Goal: Task Accomplishment & Management: Manage account settings

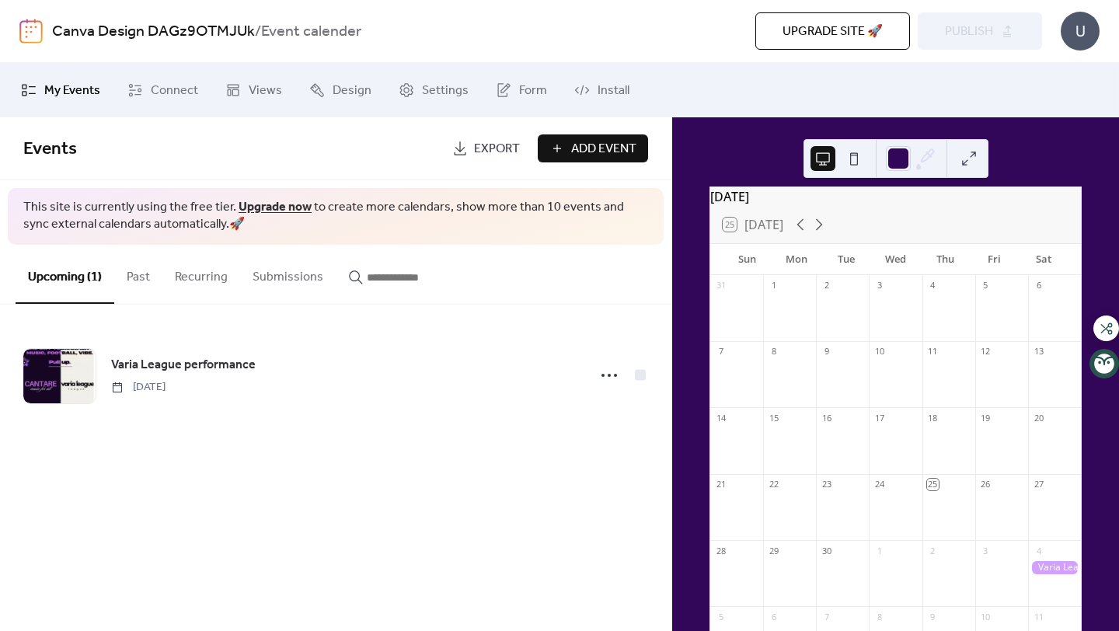
scroll to position [11, 0]
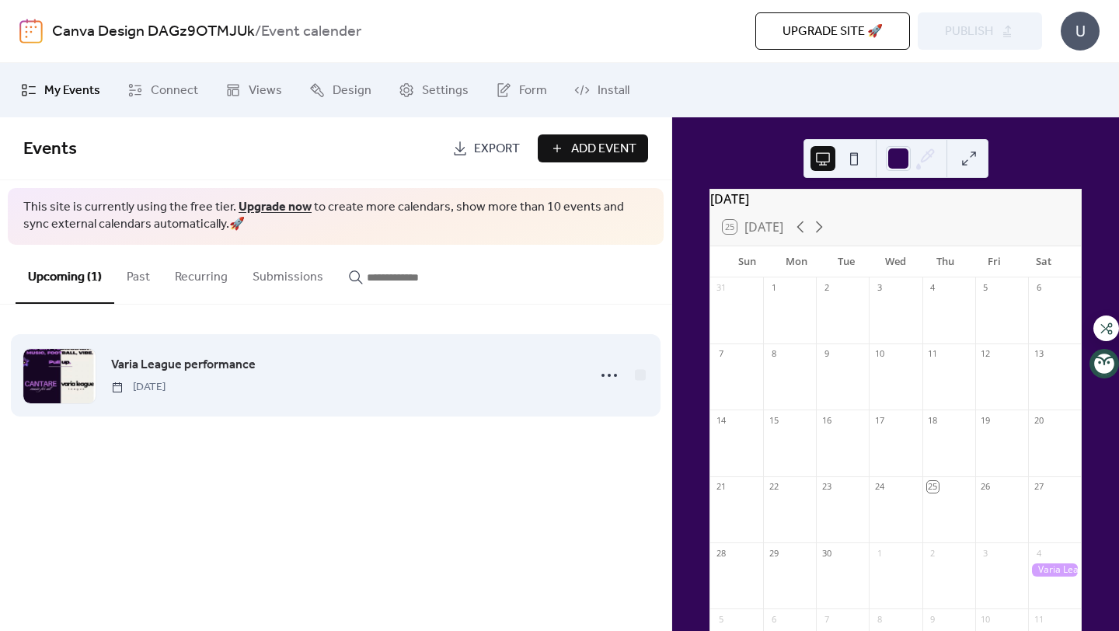
click at [329, 385] on div "Varia League performance [DATE]" at bounding box center [344, 375] width 467 height 40
click at [601, 379] on icon at bounding box center [609, 375] width 25 height 25
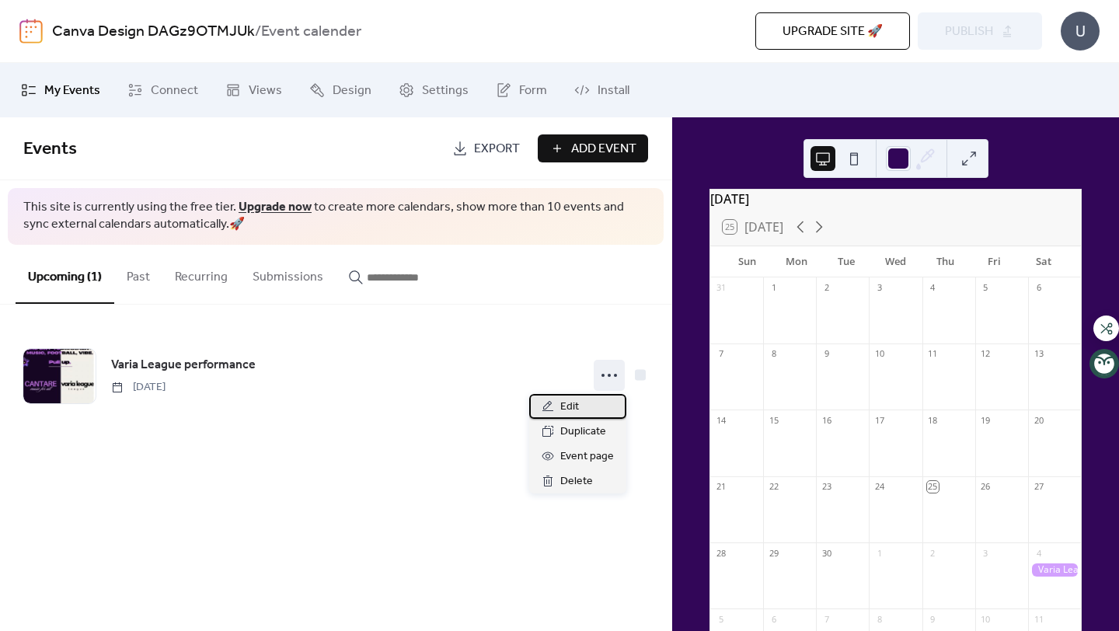
click at [589, 404] on div "Edit" at bounding box center [577, 406] width 97 height 25
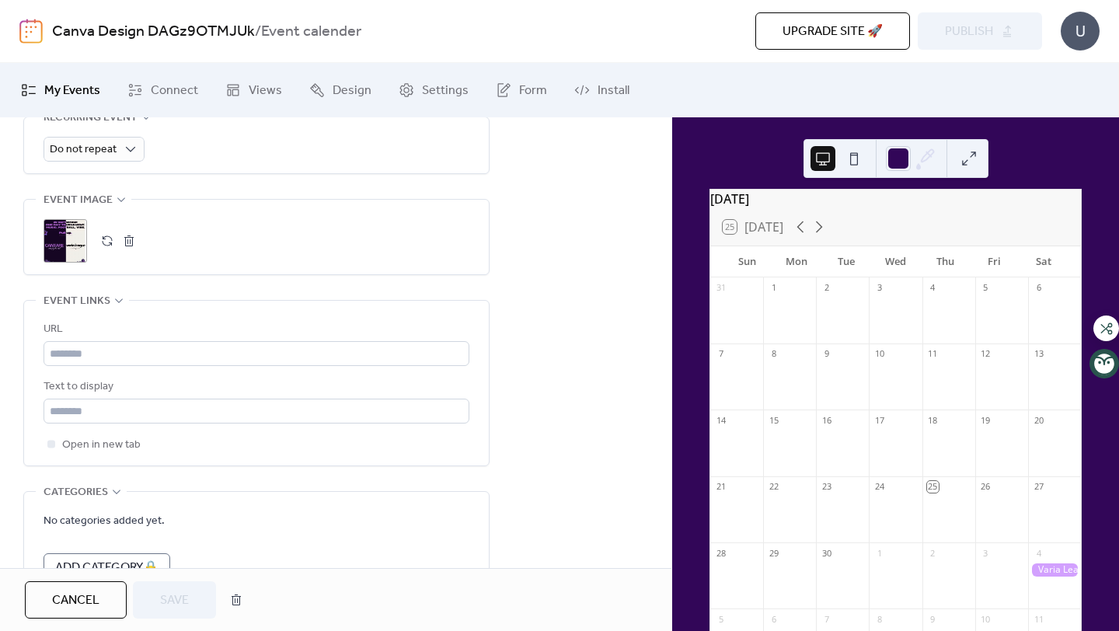
scroll to position [839, 0]
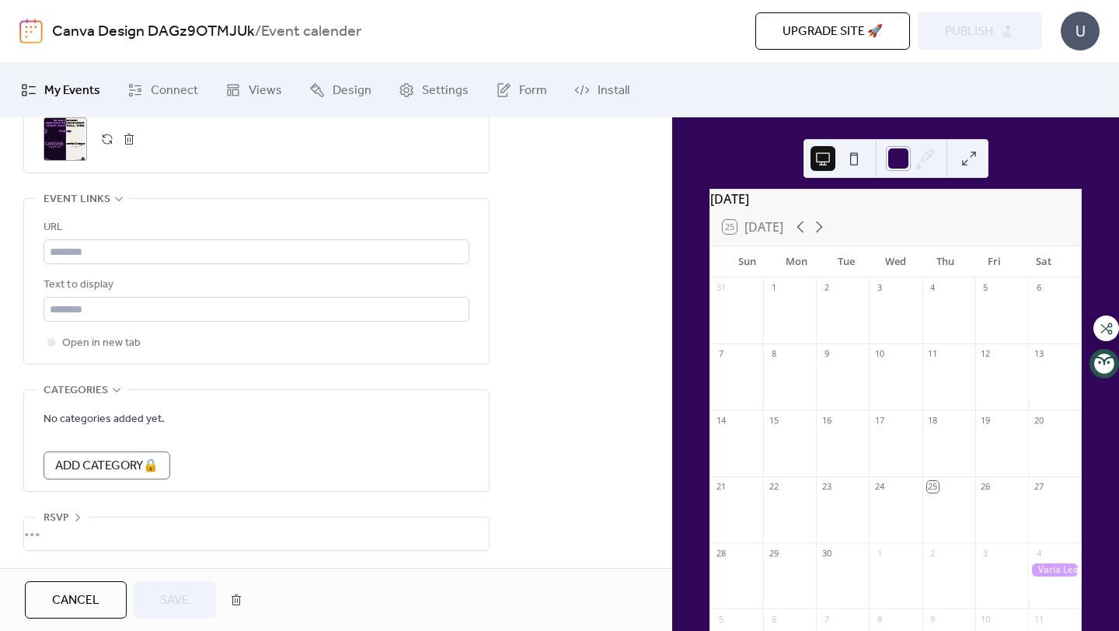
click at [894, 162] on div at bounding box center [898, 158] width 25 height 25
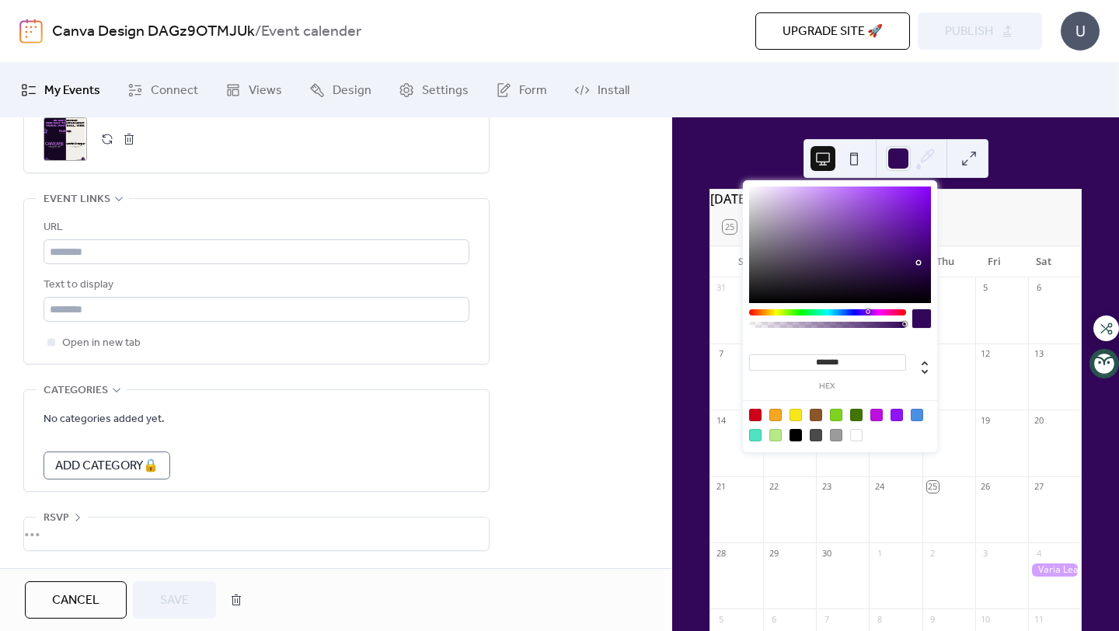
click at [824, 383] on label "hex" at bounding box center [827, 386] width 157 height 9
click at [824, 371] on input "*******" at bounding box center [827, 362] width 157 height 16
click at [892, 385] on label "hex" at bounding box center [827, 386] width 157 height 9
click at [892, 371] on input "*******" at bounding box center [827, 362] width 157 height 16
click at [911, 367] on div at bounding box center [920, 371] width 28 height 27
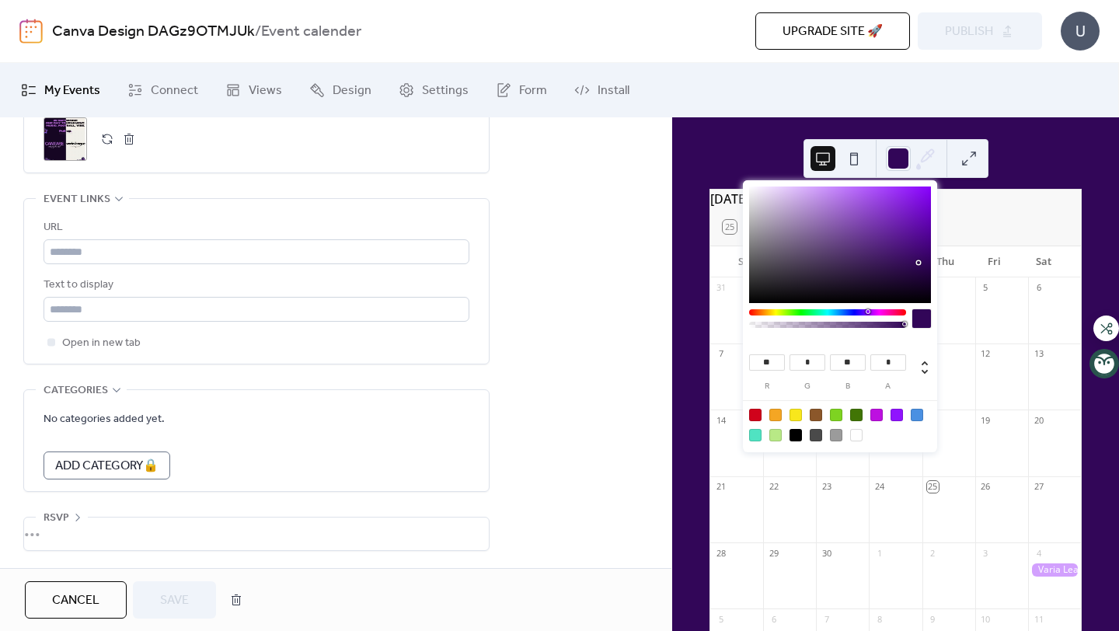
click at [852, 437] on div at bounding box center [856, 435] width 12 height 12
type input "***"
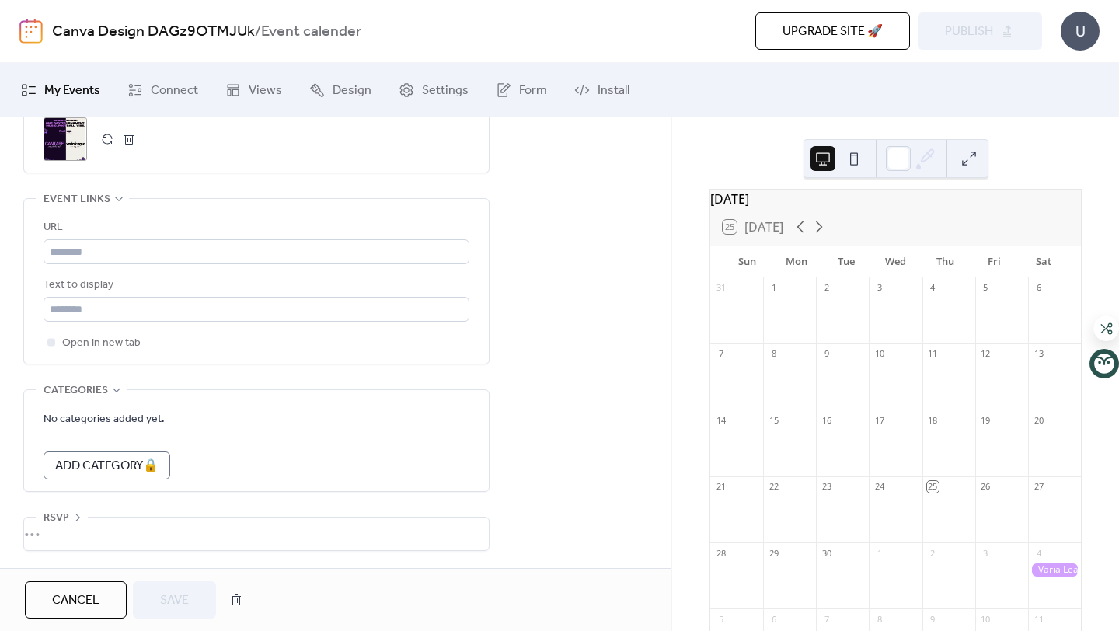
click at [977, 394] on div at bounding box center [1001, 384] width 53 height 40
click at [857, 161] on button at bounding box center [853, 158] width 25 height 25
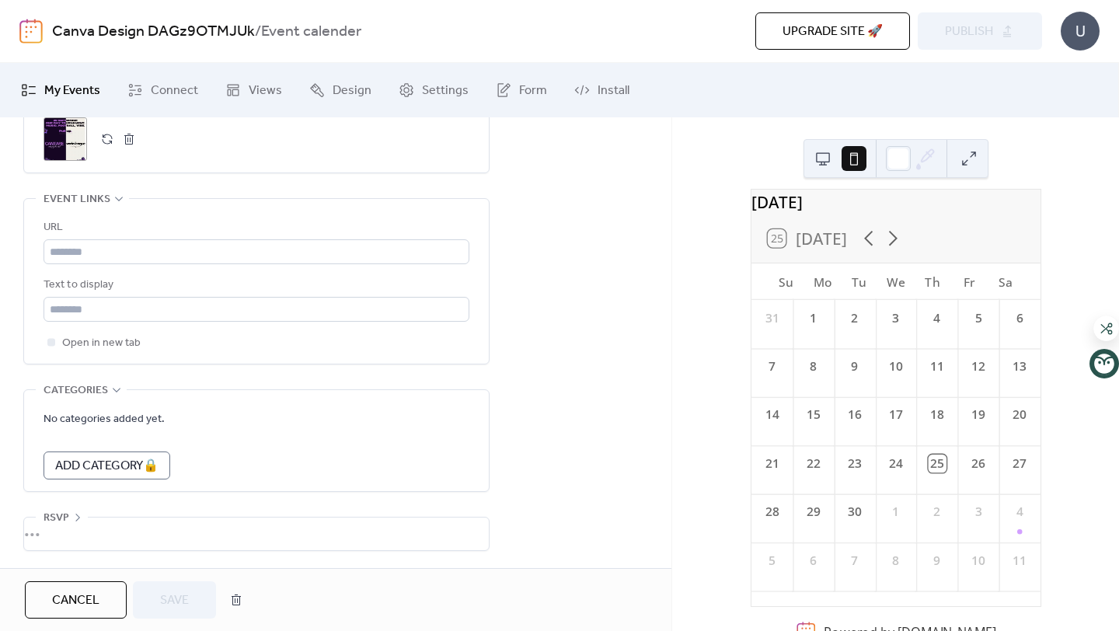
click at [831, 158] on button at bounding box center [822, 158] width 25 height 25
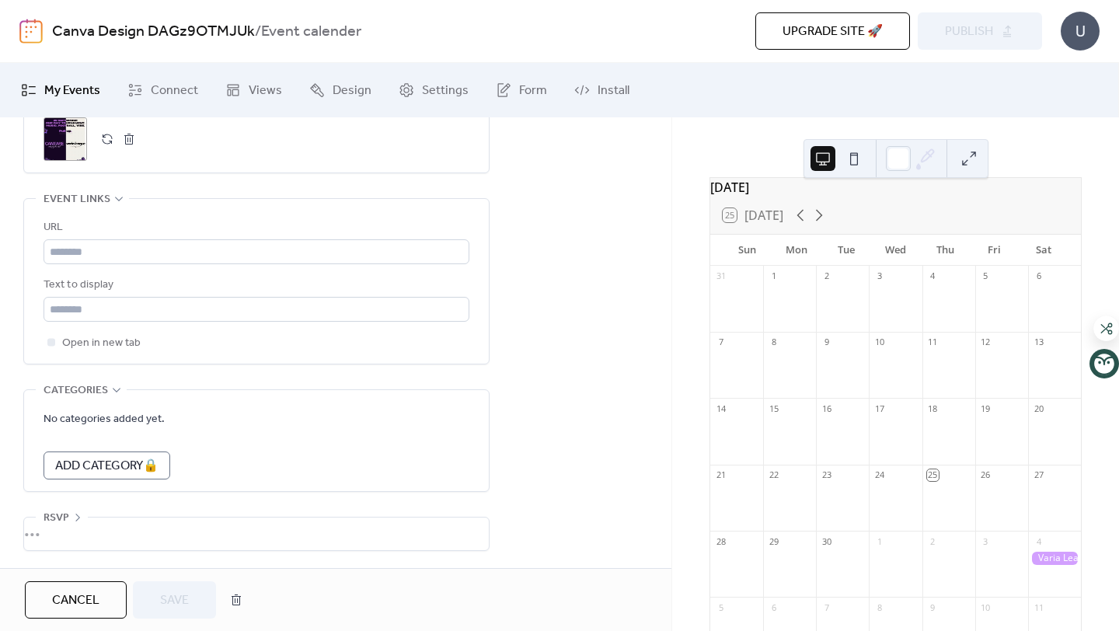
scroll to position [0, 0]
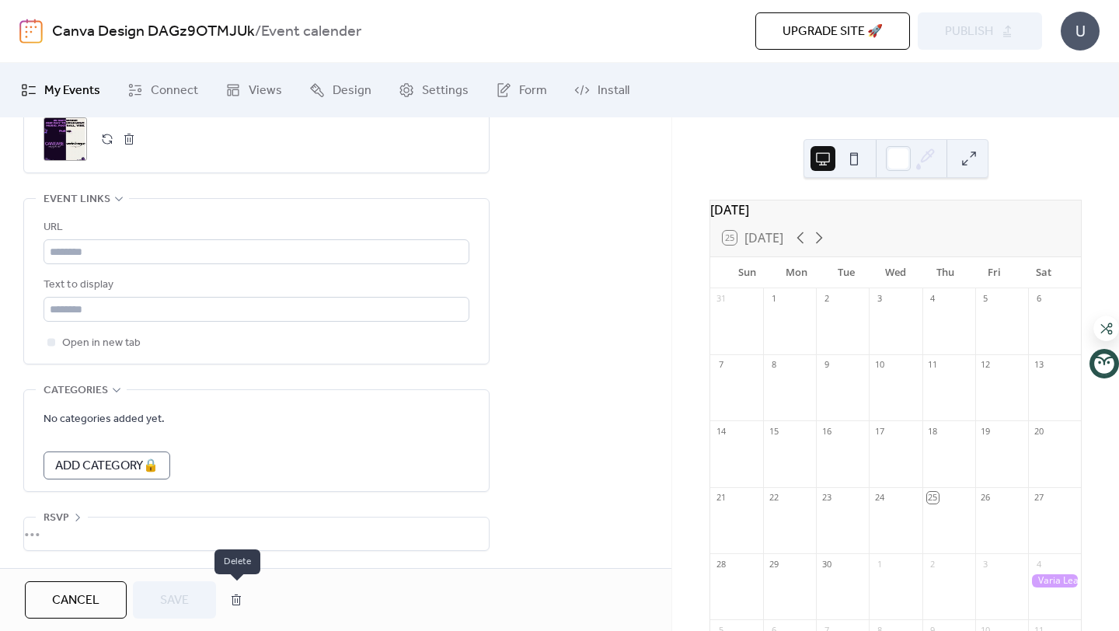
click at [233, 604] on button "button" at bounding box center [236, 599] width 28 height 31
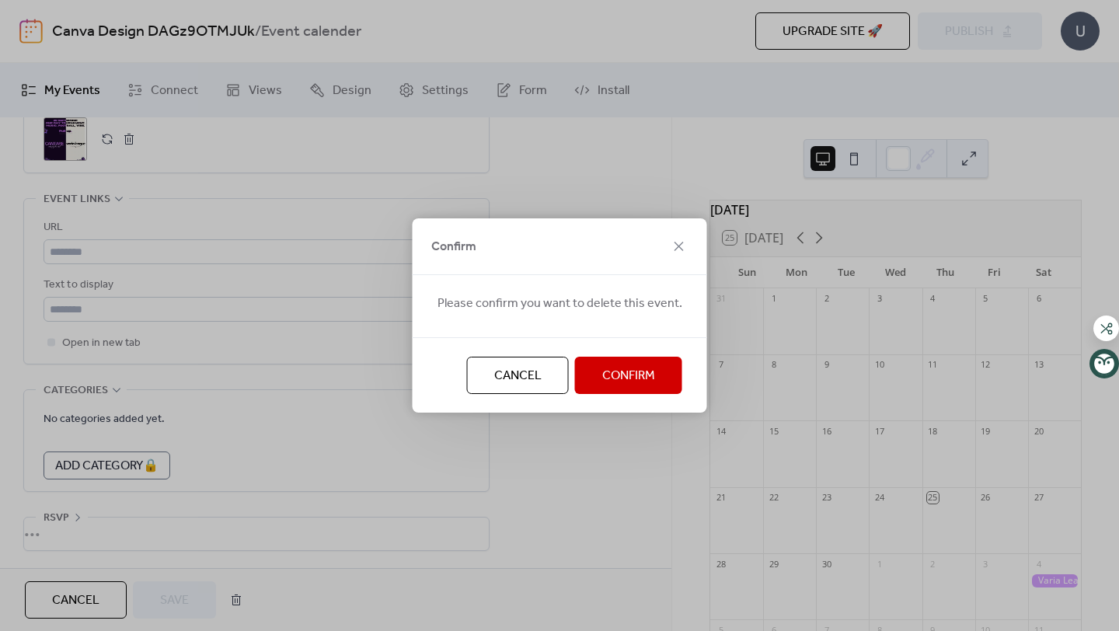
click at [614, 360] on button "Confirm" at bounding box center [628, 375] width 107 height 37
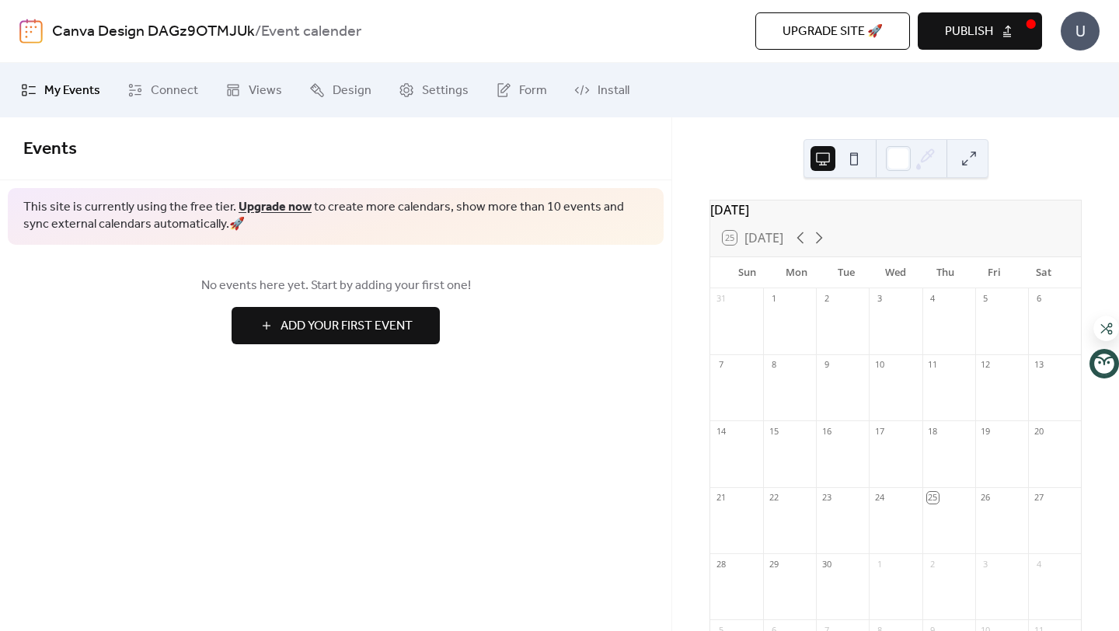
click at [321, 342] on button "Add Your First Event" at bounding box center [336, 325] width 208 height 37
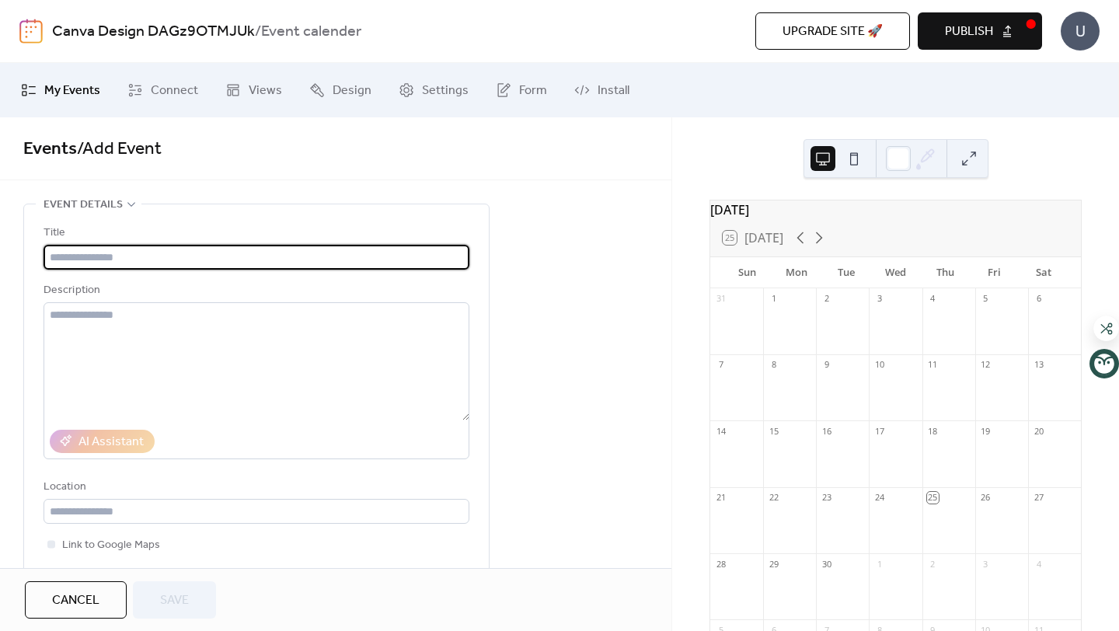
click at [264, 250] on input "text" at bounding box center [257, 257] width 426 height 25
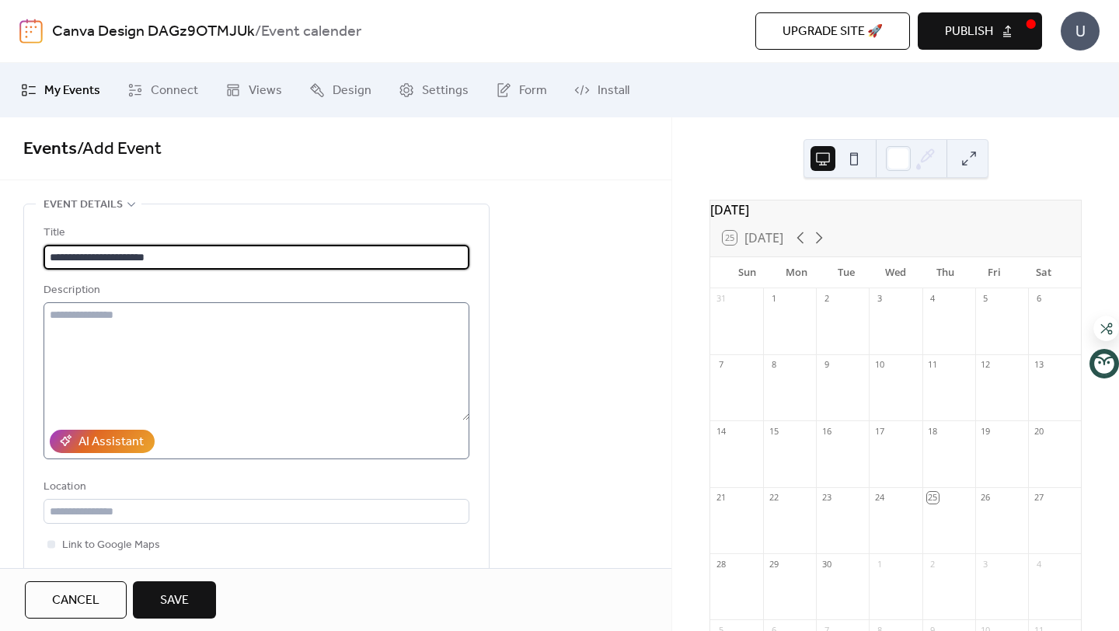
type input "**********"
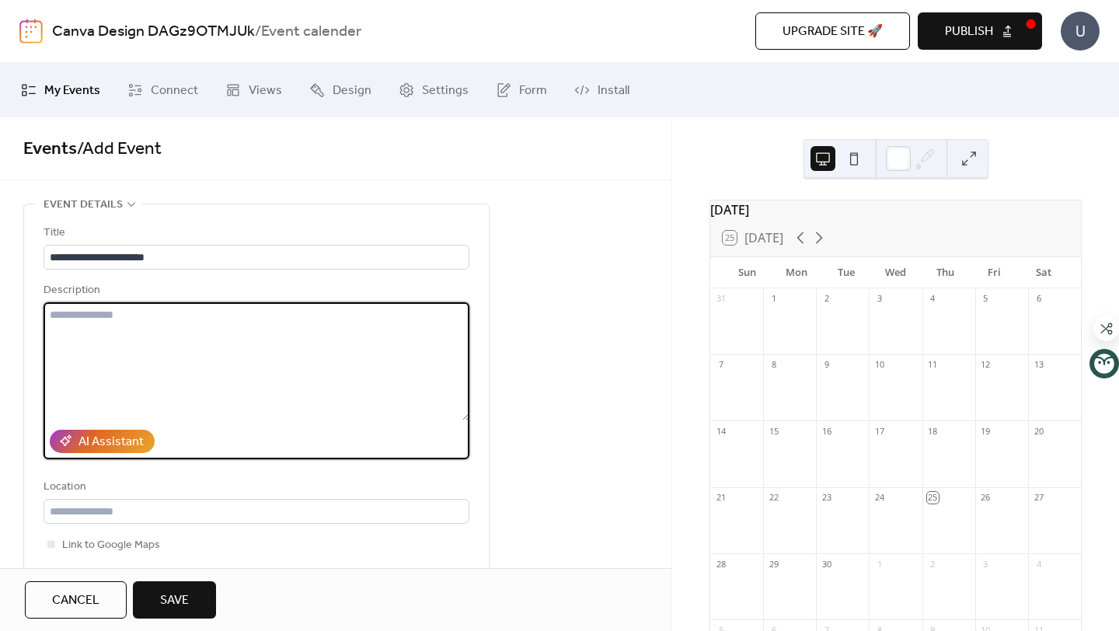
click at [227, 326] on textarea at bounding box center [257, 361] width 426 height 118
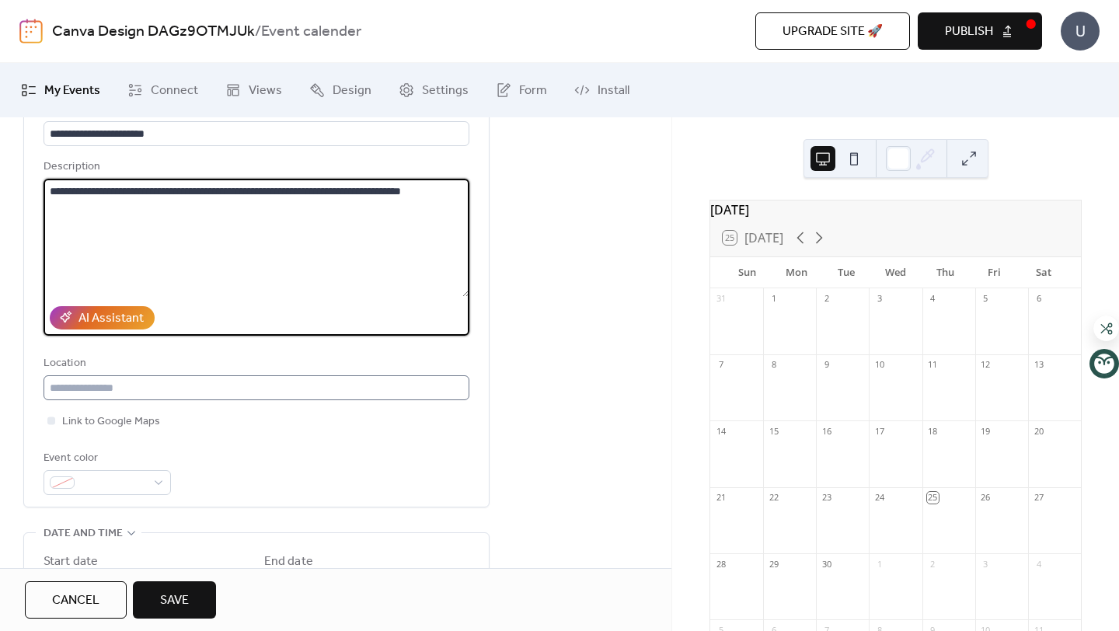
scroll to position [278, 0]
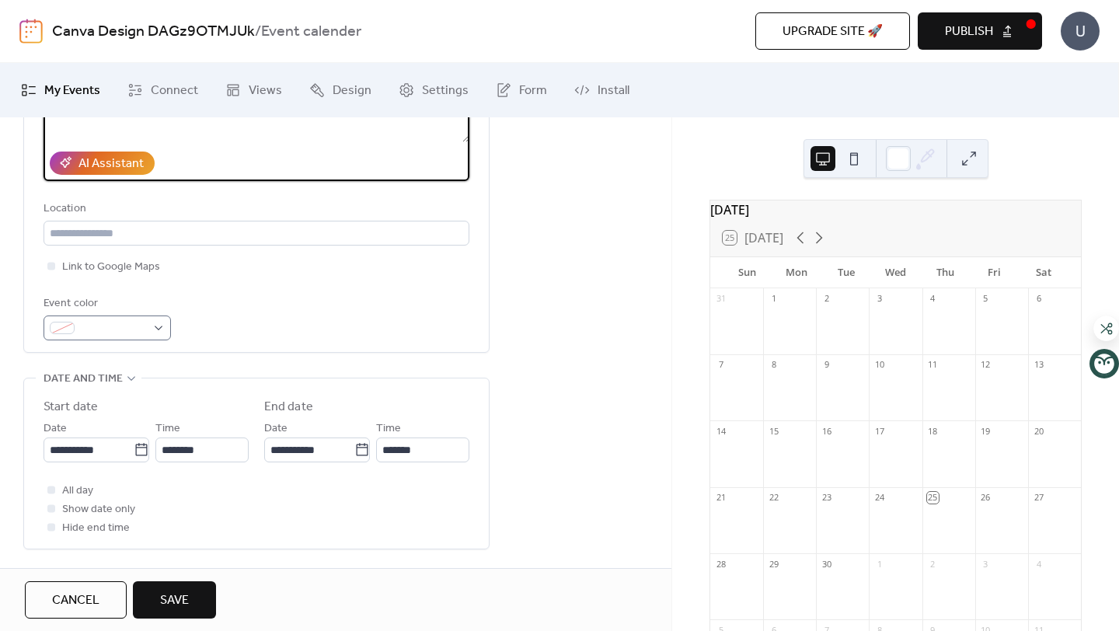
type textarea "**********"
click at [127, 326] on span at bounding box center [113, 328] width 65 height 19
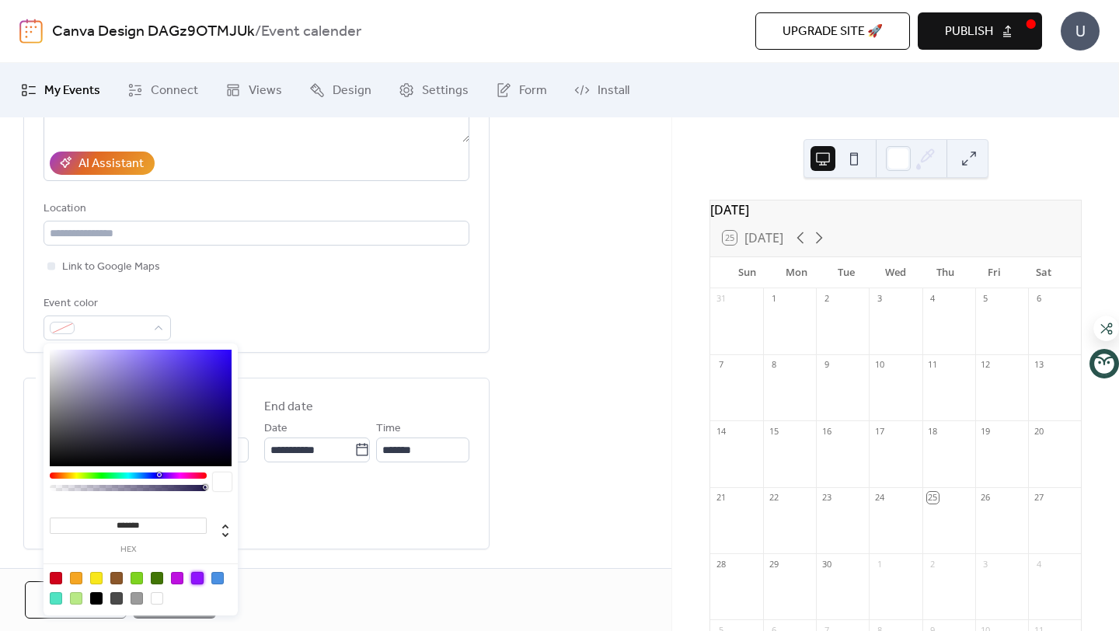
click at [197, 578] on div at bounding box center [197, 578] width 12 height 12
type input "*******"
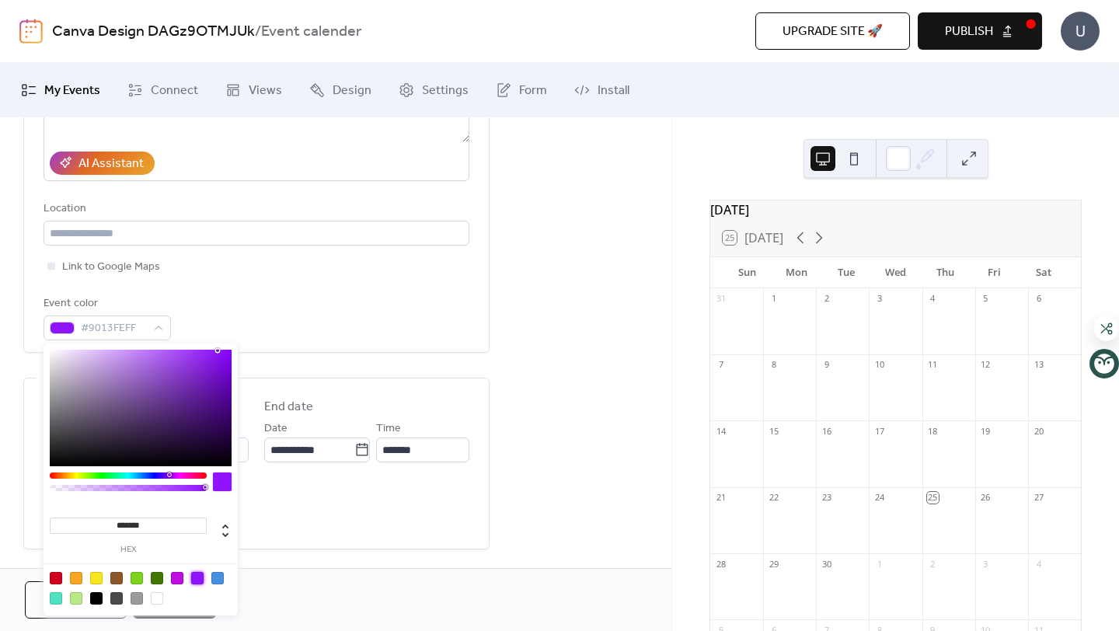
click at [279, 329] on div "Event color #9013FEFF" at bounding box center [257, 317] width 426 height 46
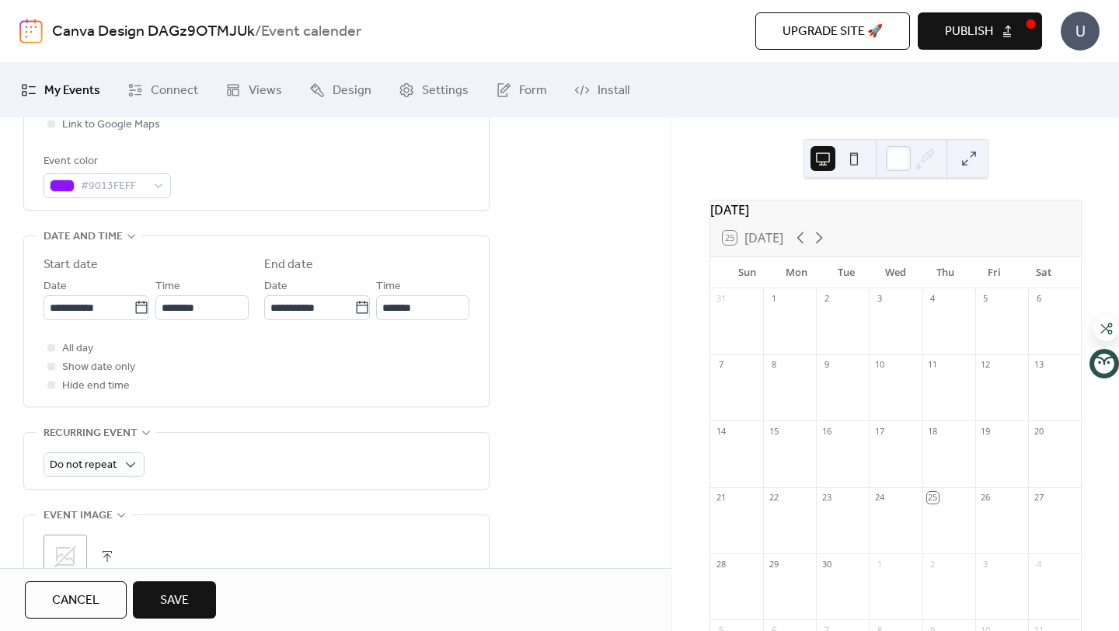
scroll to position [438, 0]
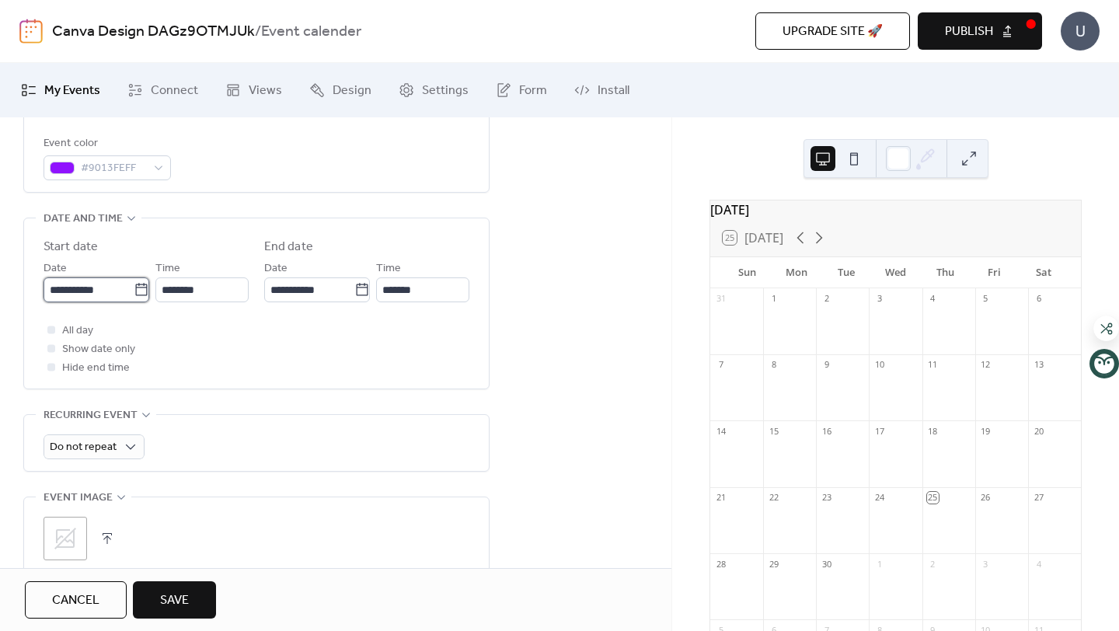
click at [91, 289] on input "**********" at bounding box center [89, 289] width 90 height 25
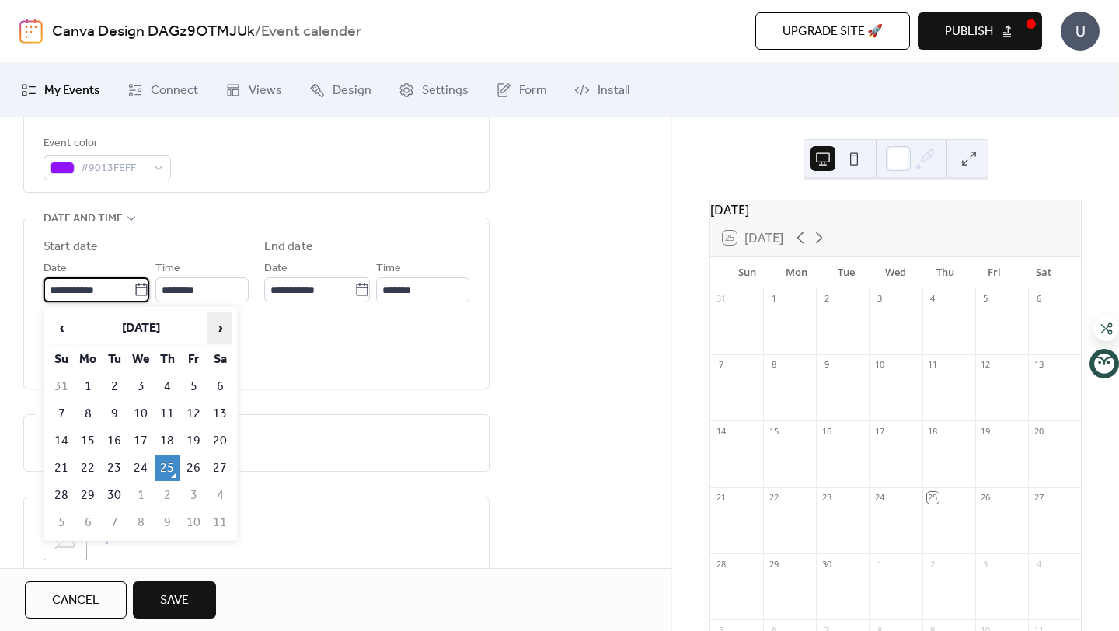
click at [217, 333] on span "›" at bounding box center [219, 327] width 23 height 31
click at [211, 385] on td "4" at bounding box center [219, 387] width 25 height 26
type input "**********"
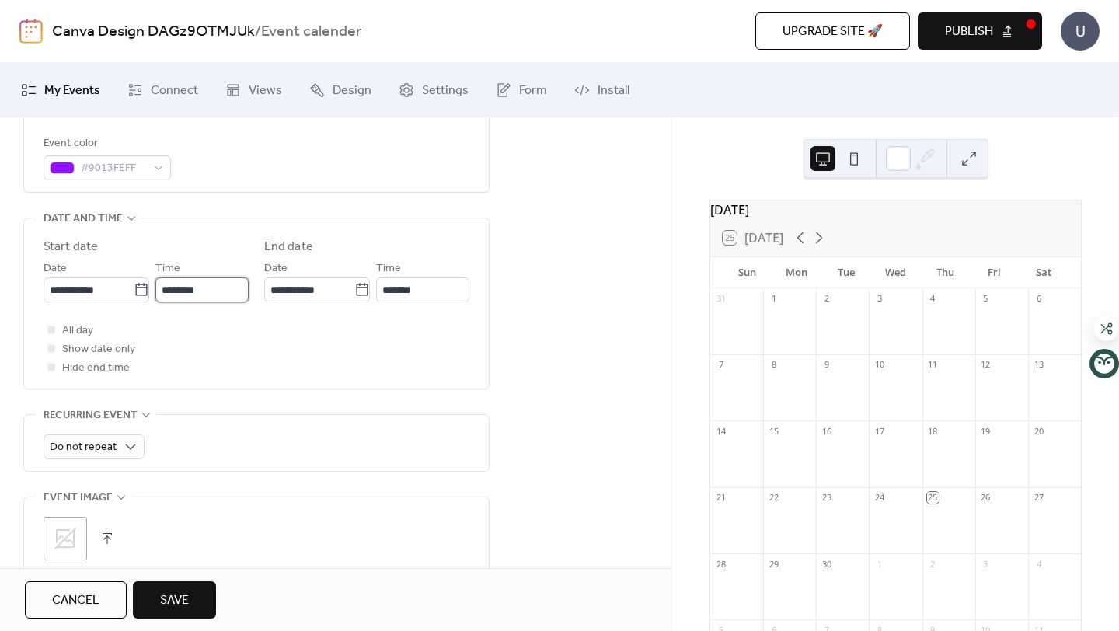
click at [211, 294] on input "********" at bounding box center [201, 289] width 93 height 25
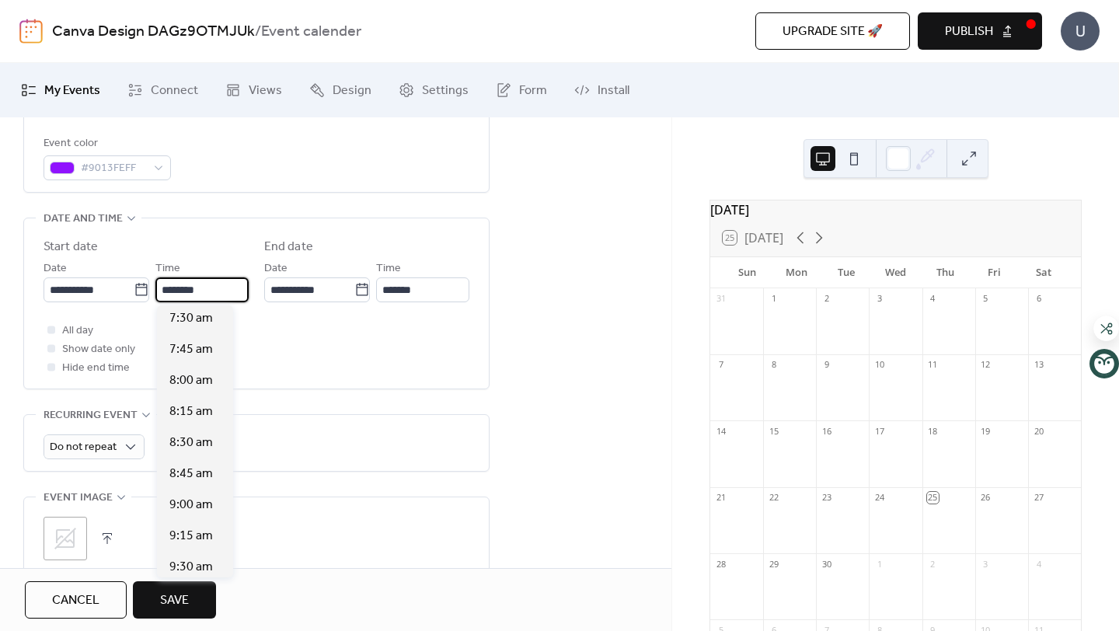
scroll to position [956, 0]
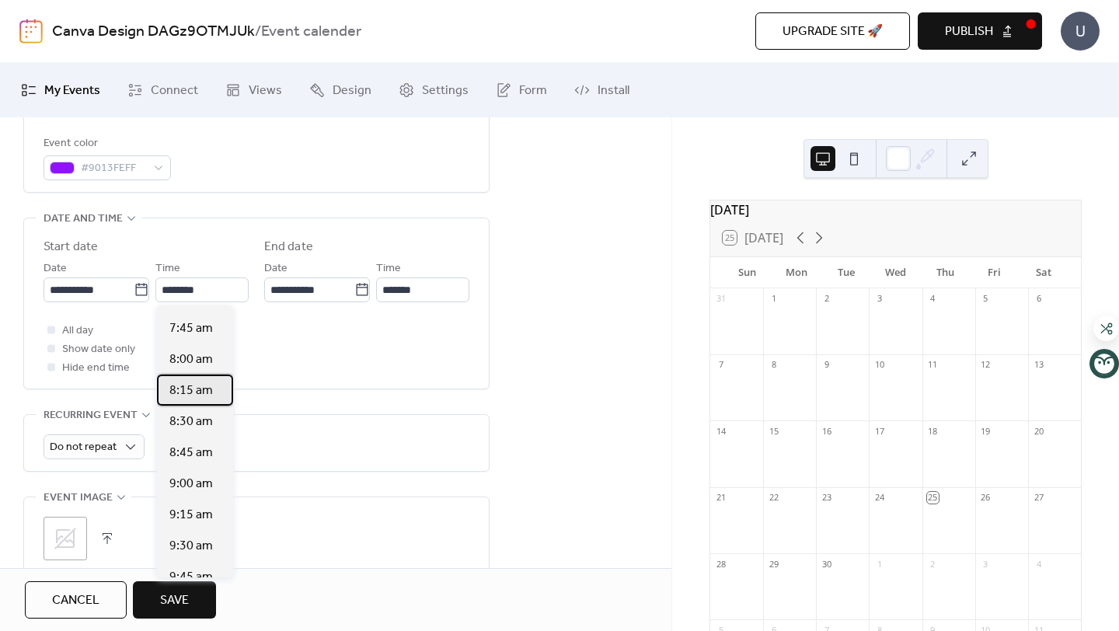
click at [197, 397] on span "8:15 am" at bounding box center [191, 390] width 44 height 19
type input "*******"
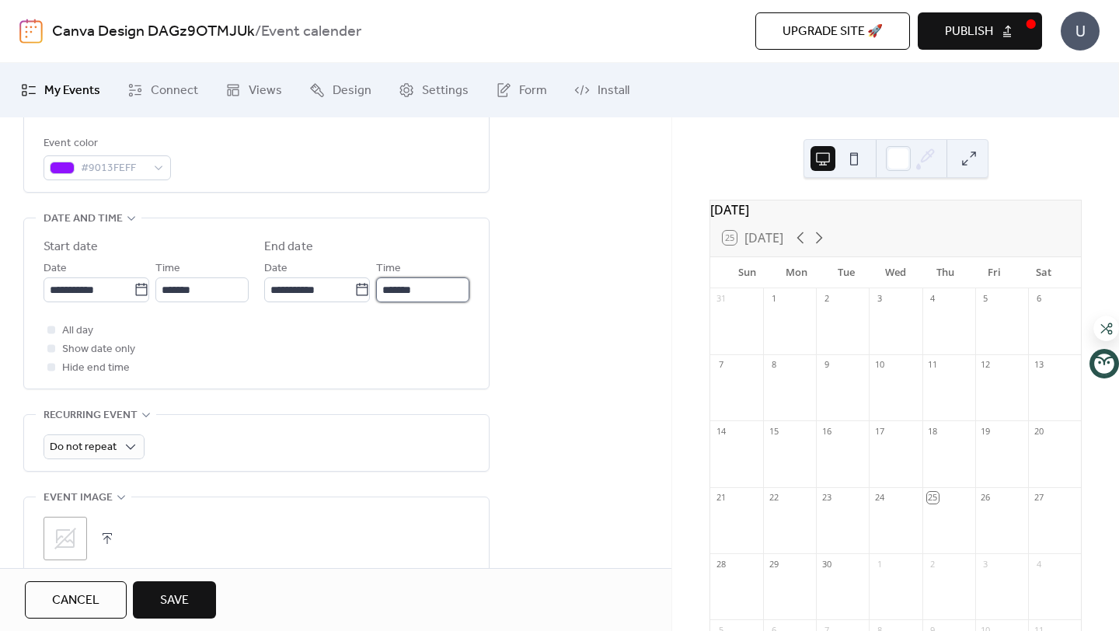
click at [412, 294] on input "*******" at bounding box center [422, 289] width 93 height 25
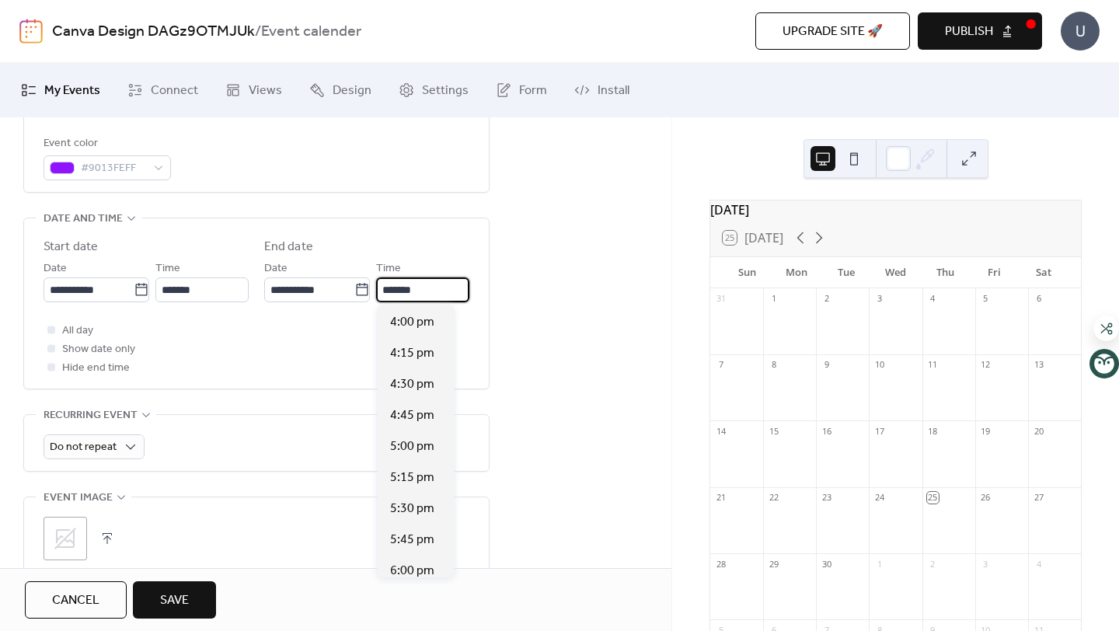
scroll to position [948, 0]
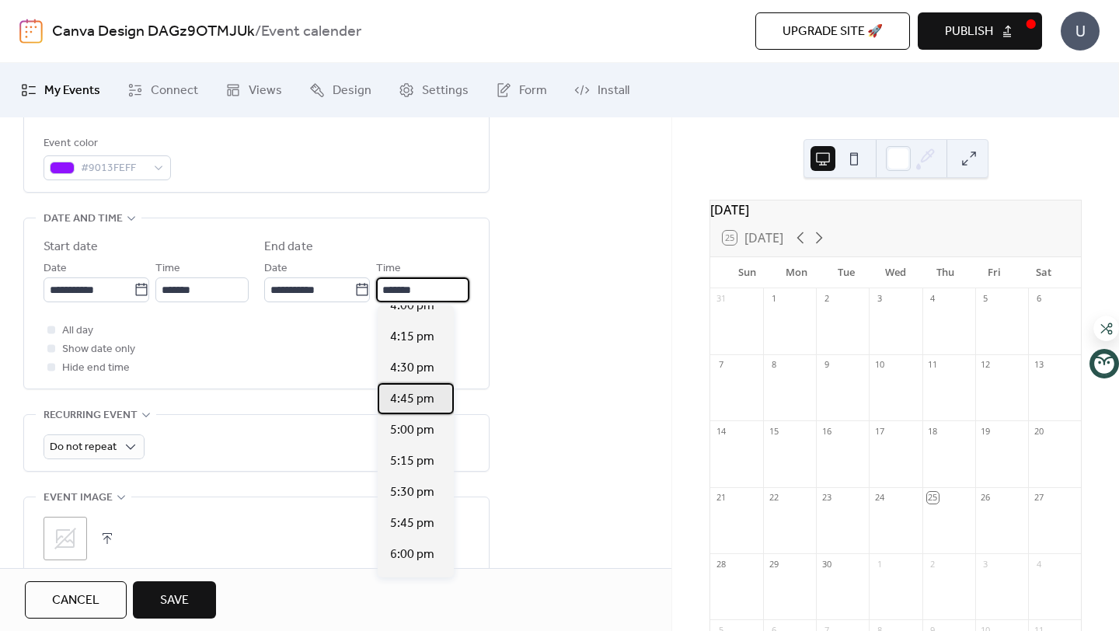
click at [418, 407] on span "4:45 pm" at bounding box center [412, 399] width 44 height 19
type input "*******"
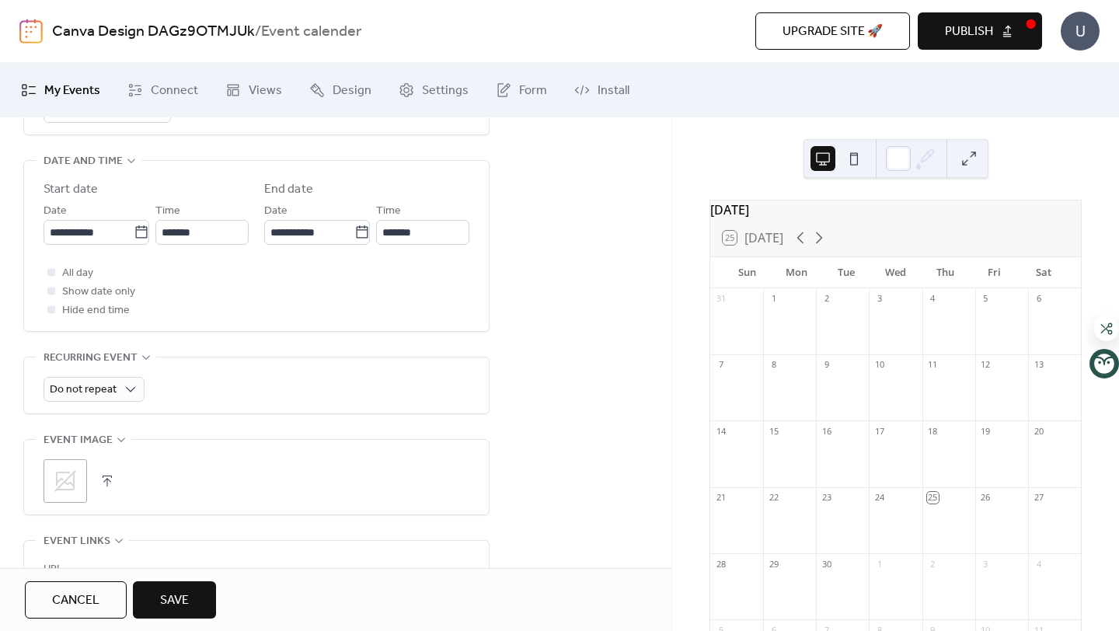
scroll to position [499, 0]
click at [49, 267] on div at bounding box center [51, 269] width 8 height 8
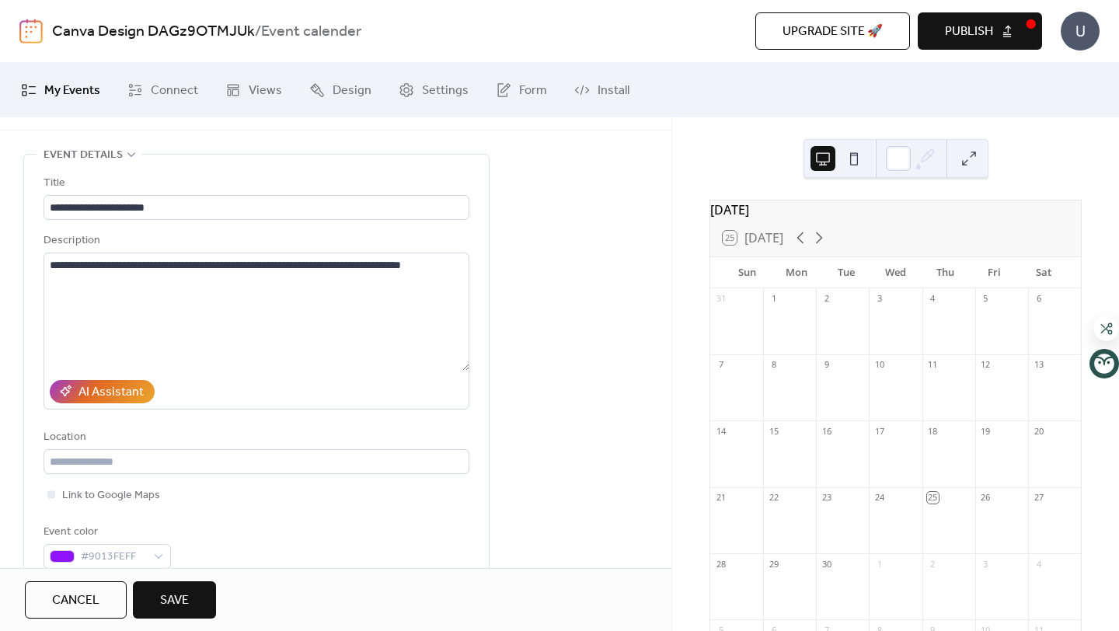
scroll to position [0, 0]
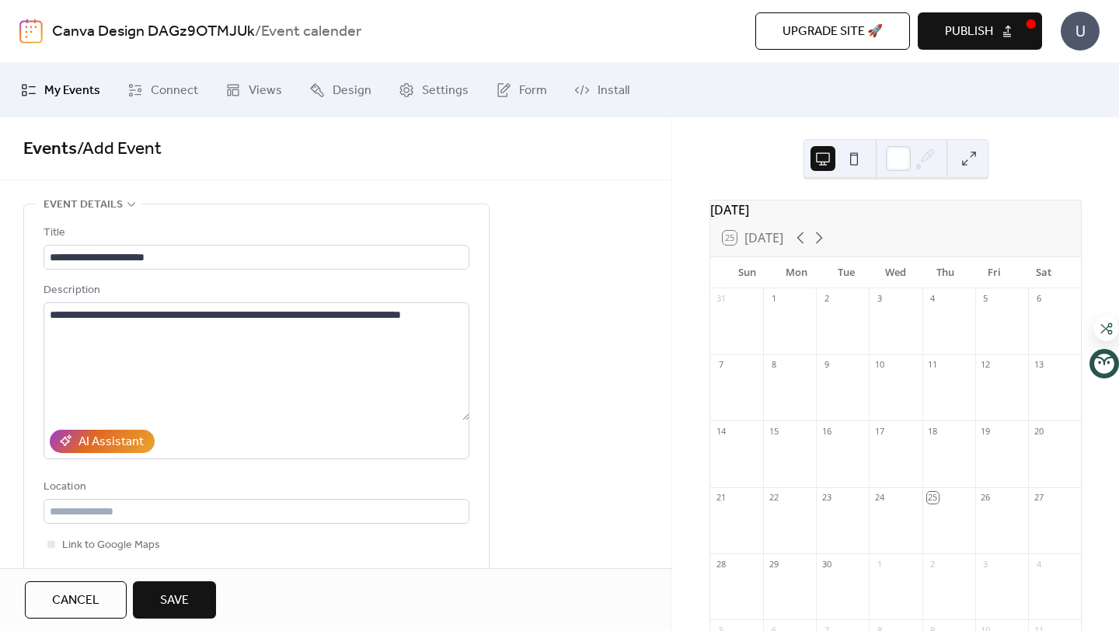
click at [848, 166] on button at bounding box center [853, 158] width 25 height 25
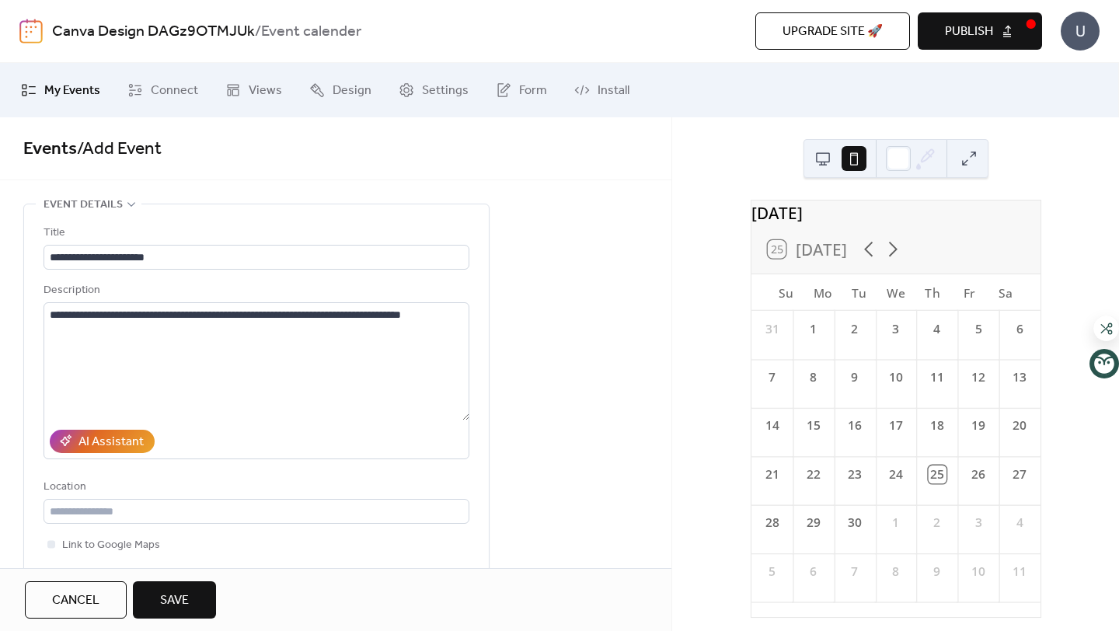
scroll to position [44, 0]
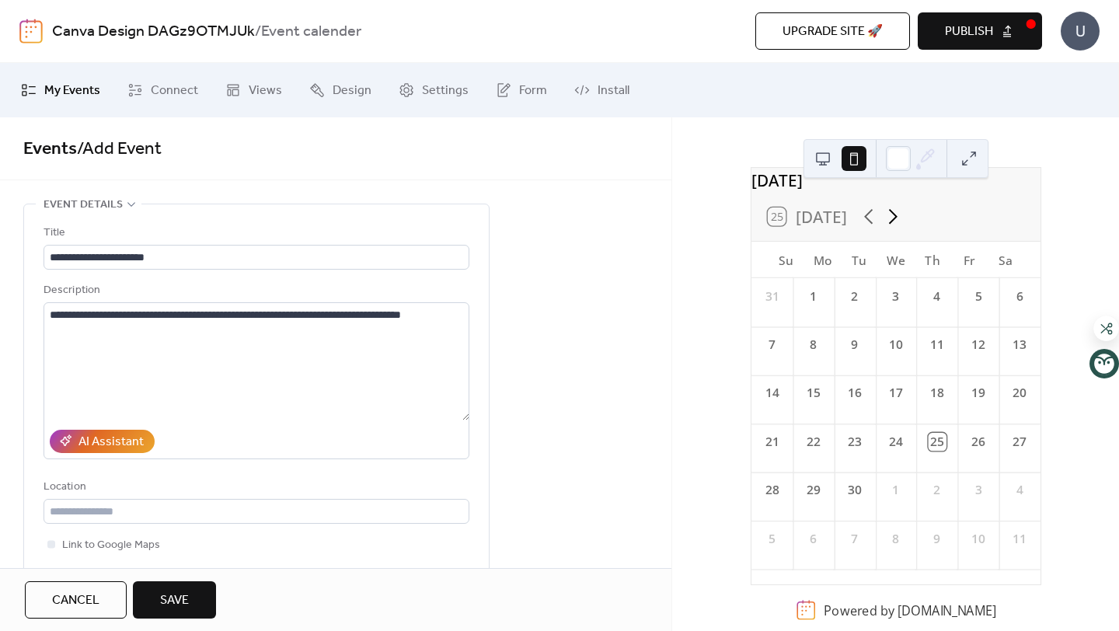
click at [891, 214] on icon at bounding box center [892, 216] width 24 height 24
click at [196, 604] on button "Save" at bounding box center [174, 599] width 83 height 37
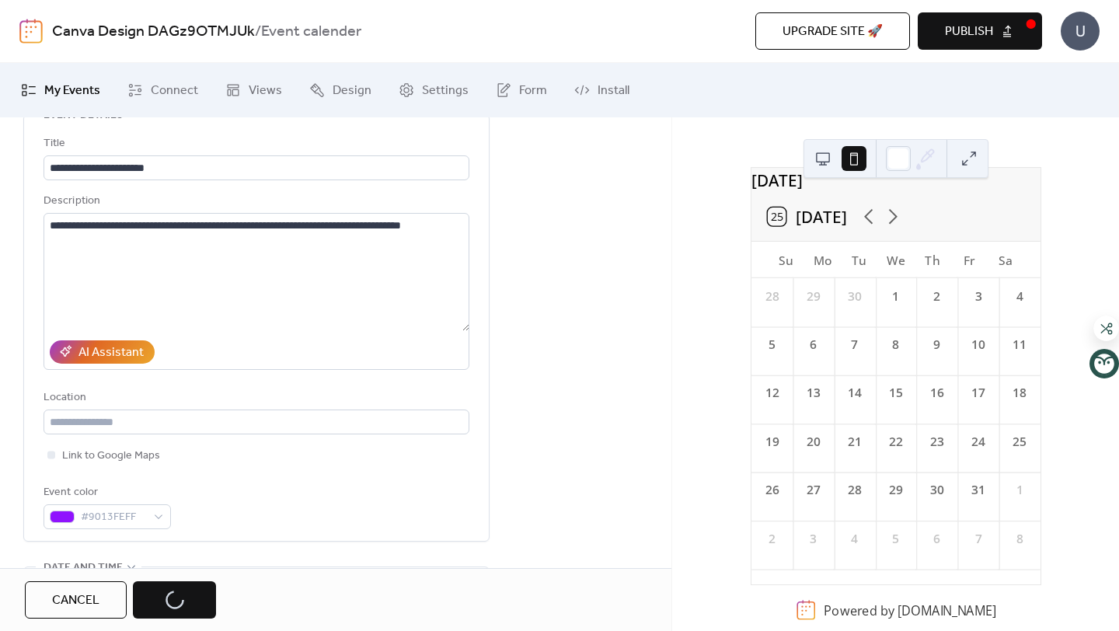
scroll to position [172, 0]
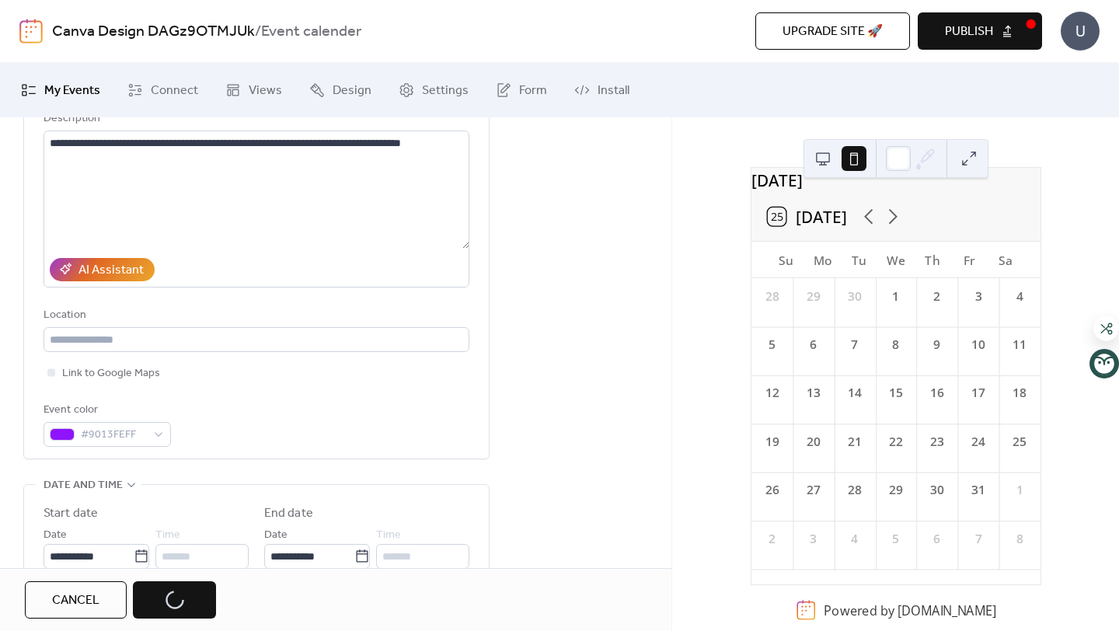
click at [169, 600] on div "Cancel Save" at bounding box center [120, 599] width 191 height 37
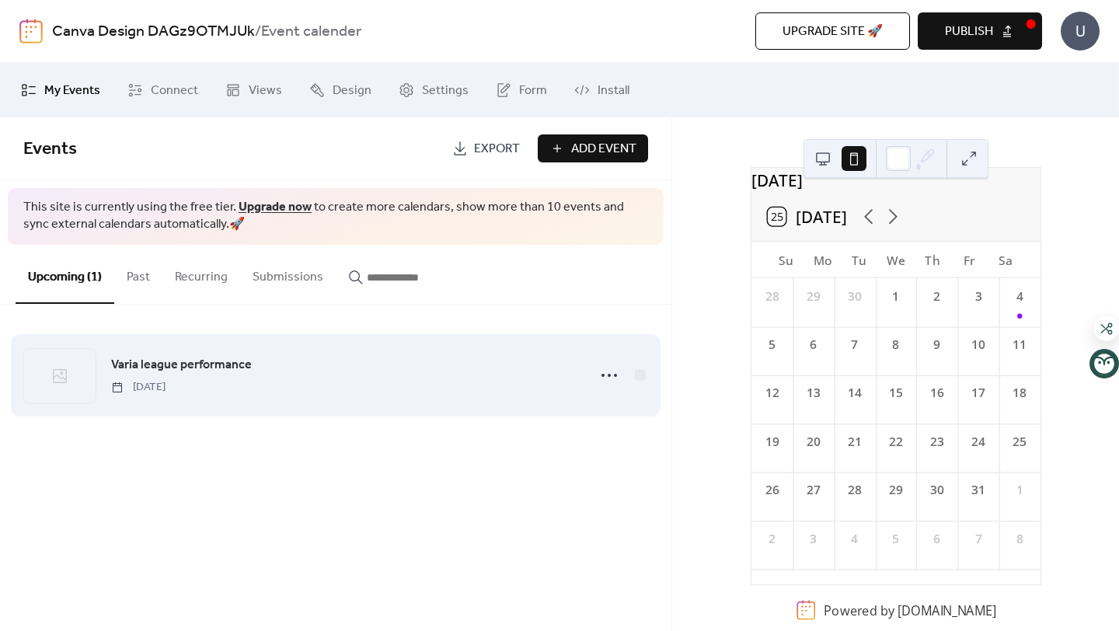
click at [496, 408] on div "Varia league performance [DATE]" at bounding box center [335, 375] width 625 height 95
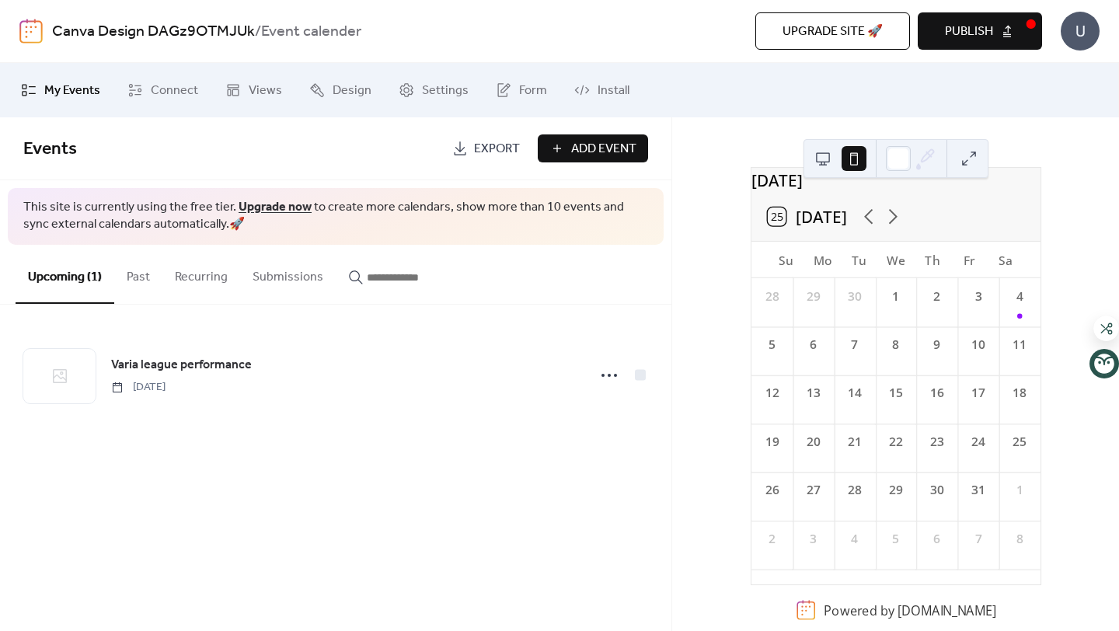
click at [939, 19] on button "Publish" at bounding box center [980, 30] width 124 height 37
click at [140, 86] on icon at bounding box center [135, 90] width 16 height 16
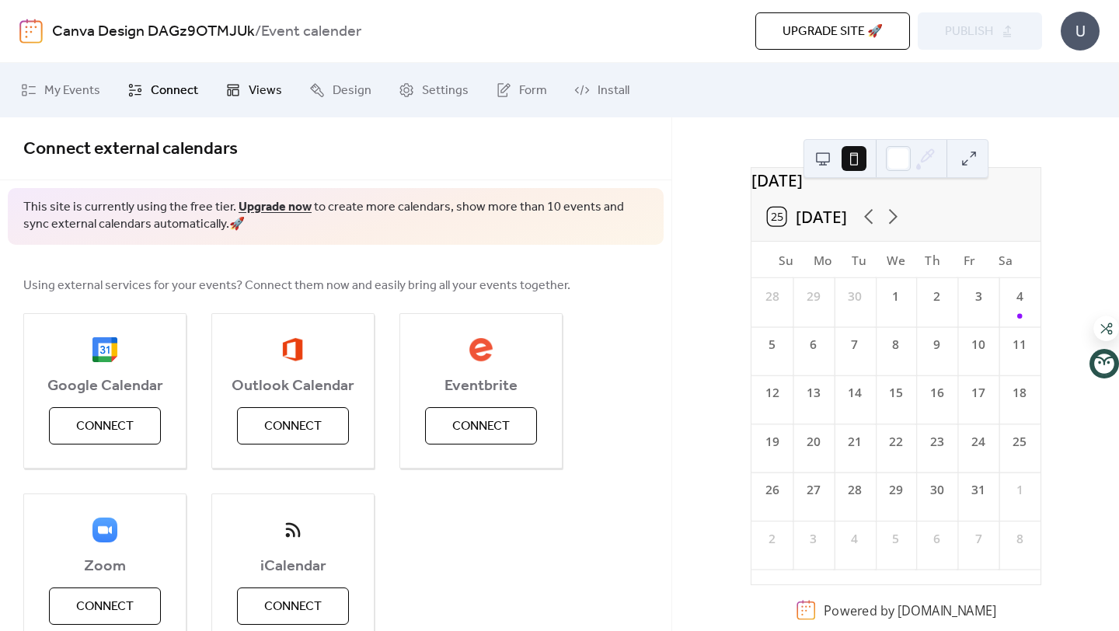
click at [238, 91] on icon at bounding box center [233, 90] width 16 height 16
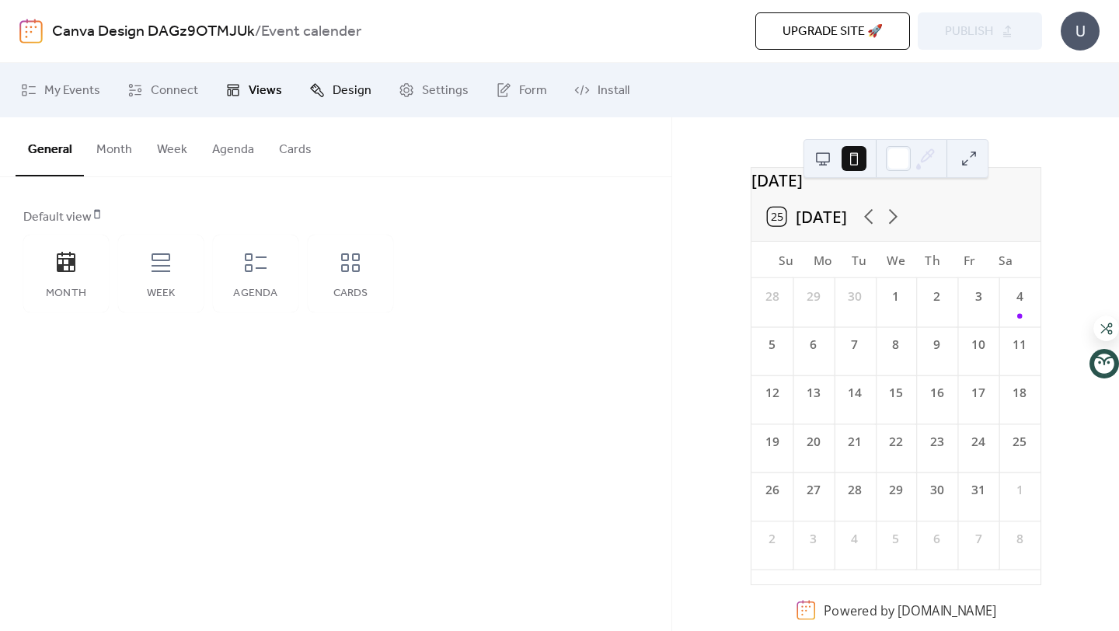
click at [315, 95] on icon at bounding box center [317, 90] width 14 height 14
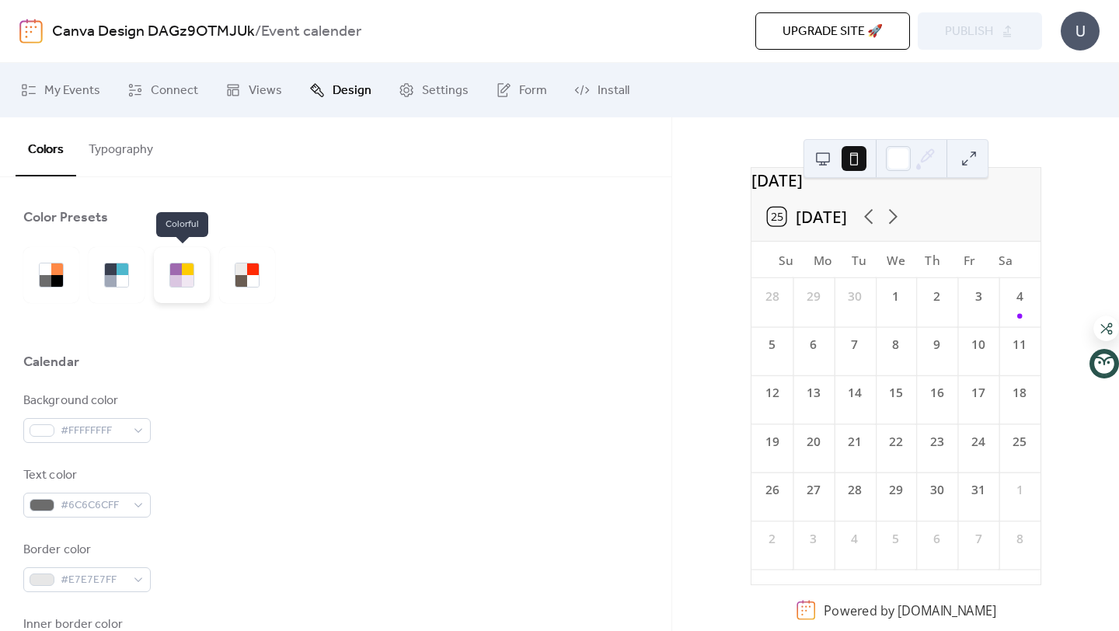
click at [196, 270] on div at bounding box center [182, 275] width 56 height 56
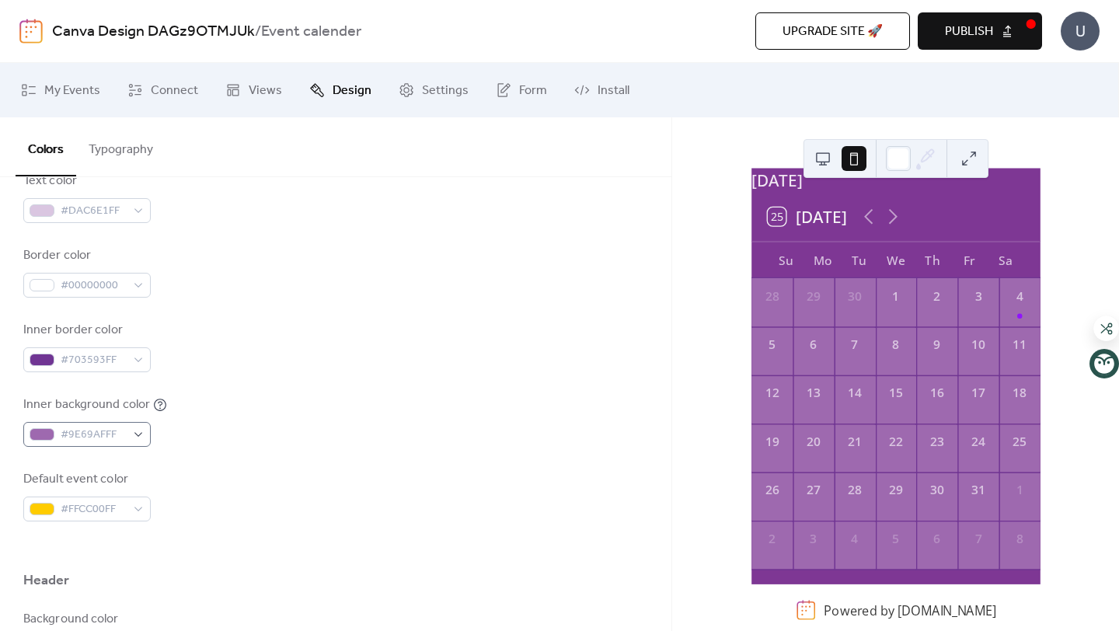
scroll to position [301, 0]
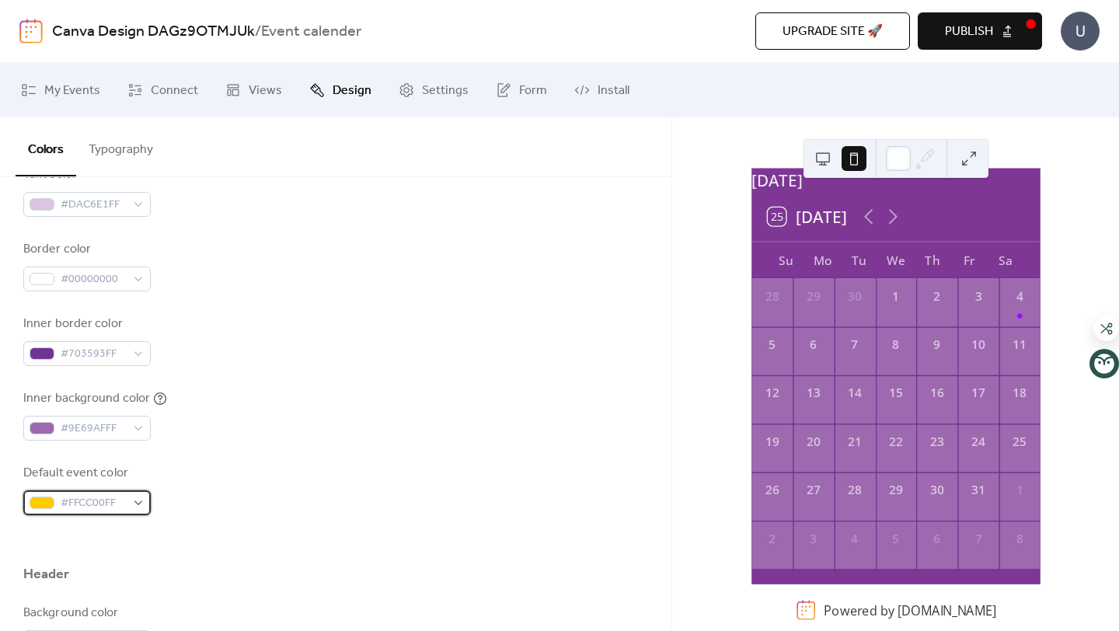
click at [110, 494] on span "#FFCC00FF" at bounding box center [93, 503] width 65 height 19
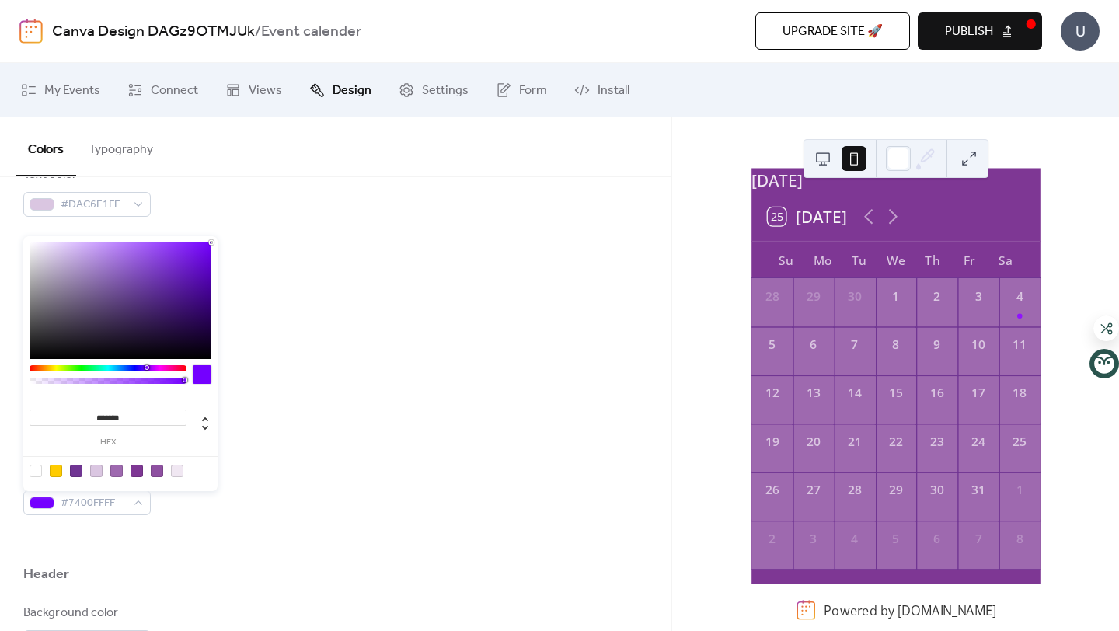
click at [144, 367] on div at bounding box center [108, 368] width 157 height 6
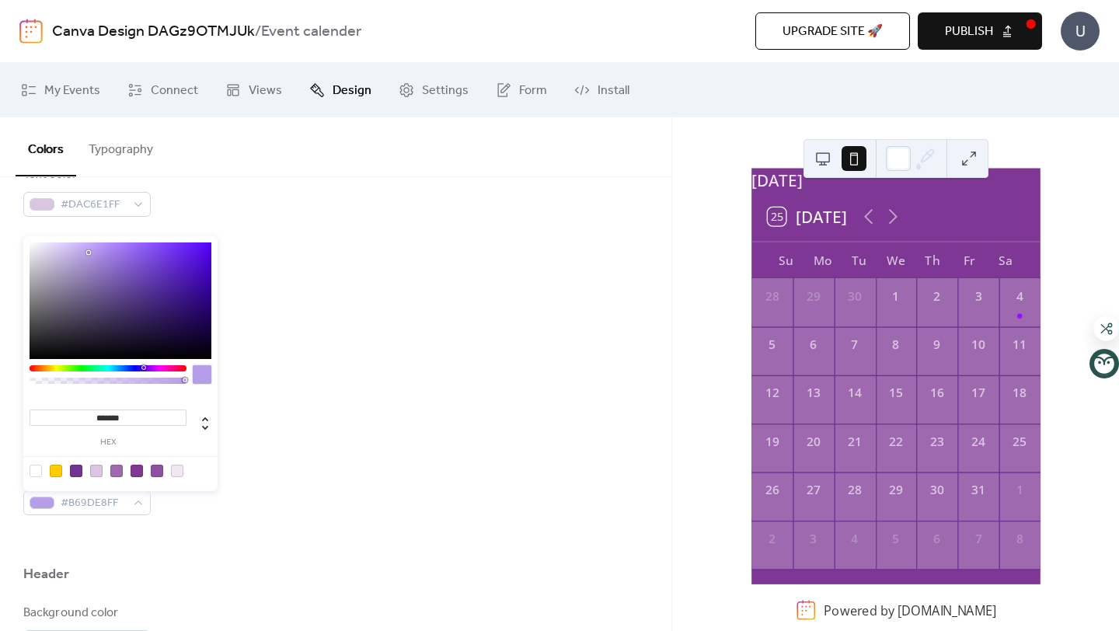
type input "*******"
drag, startPoint x: 190, startPoint y: 259, endPoint x: 89, endPoint y: 253, distance: 101.2
click at [89, 253] on div at bounding box center [121, 300] width 182 height 117
click at [326, 398] on div "Inner background color #9E69AFFF" at bounding box center [335, 414] width 625 height 51
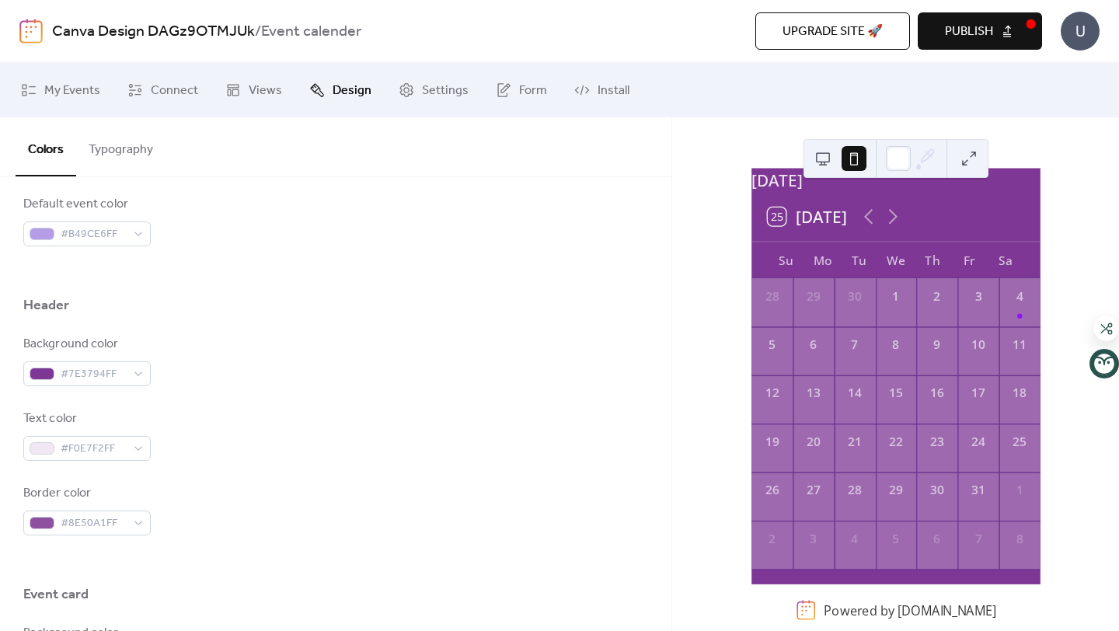
scroll to position [591, 0]
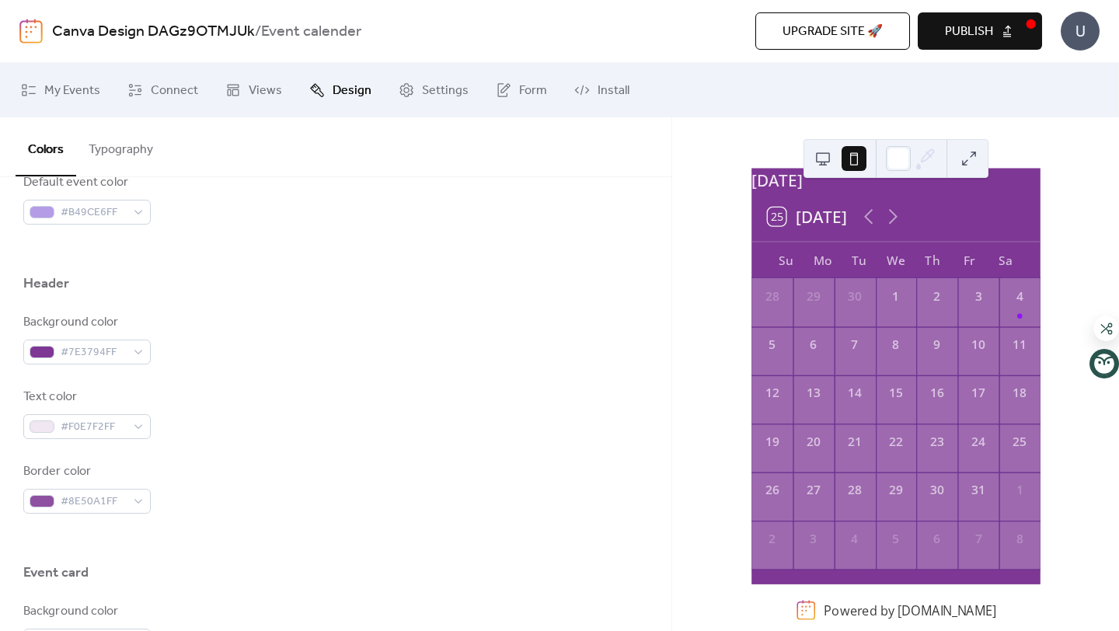
click at [1016, 28] on button "Publish" at bounding box center [980, 30] width 124 height 37
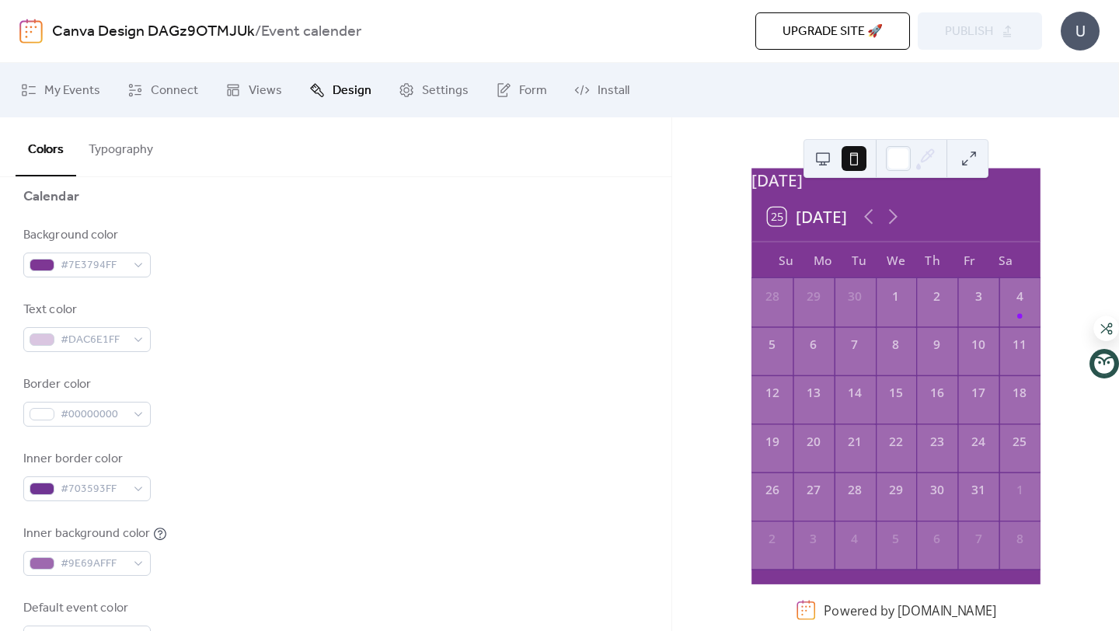
scroll to position [138, 0]
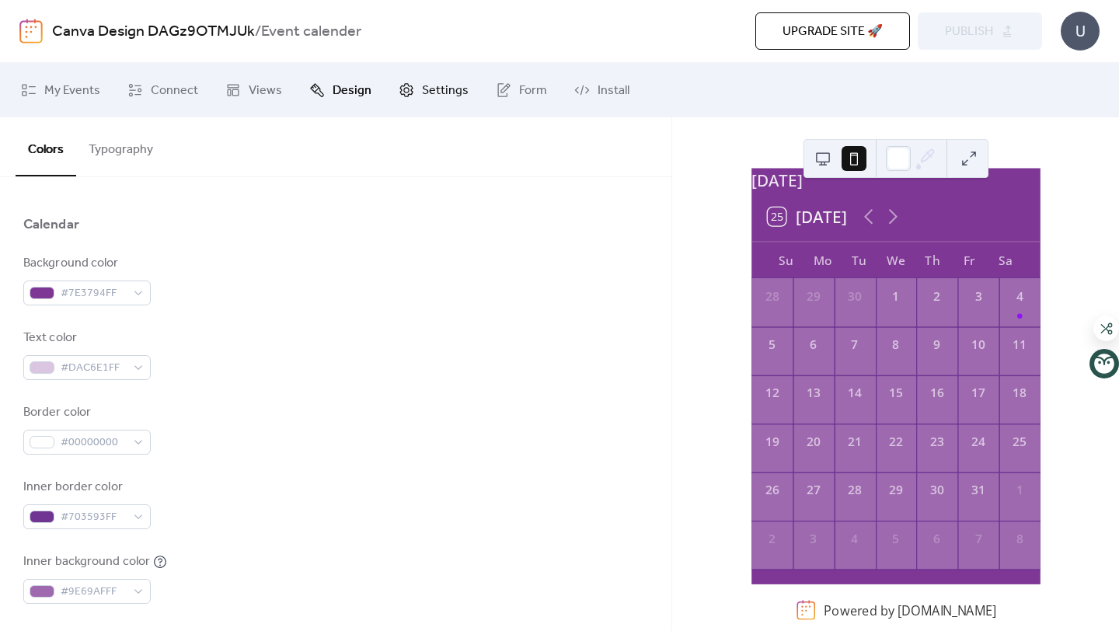
click at [454, 100] on span "Settings" at bounding box center [445, 91] width 47 height 19
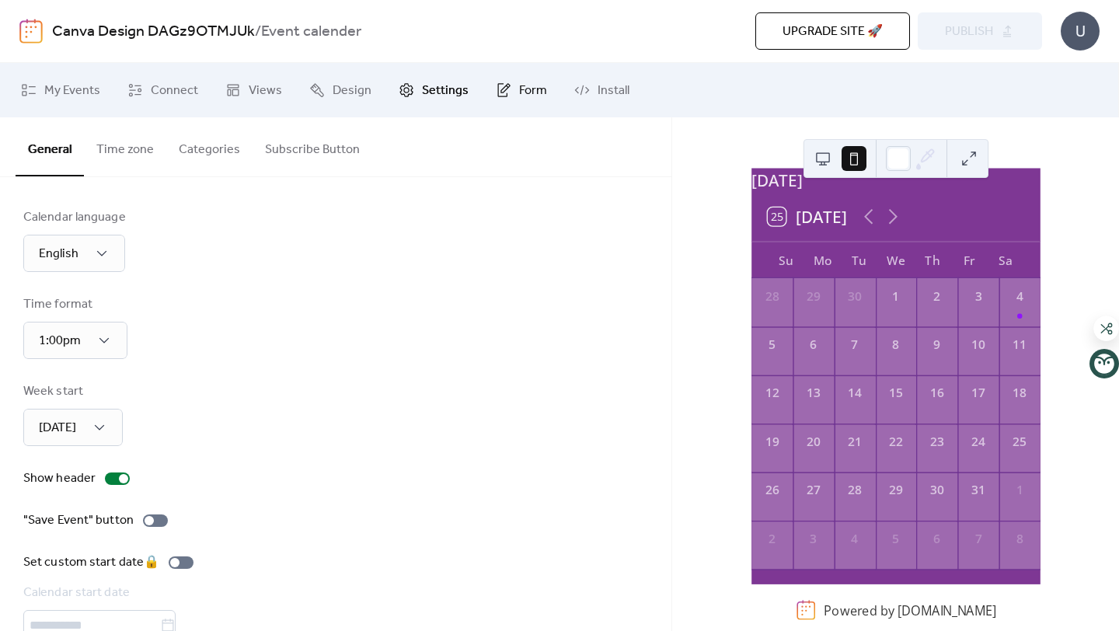
click at [503, 97] on icon at bounding box center [504, 90] width 16 height 16
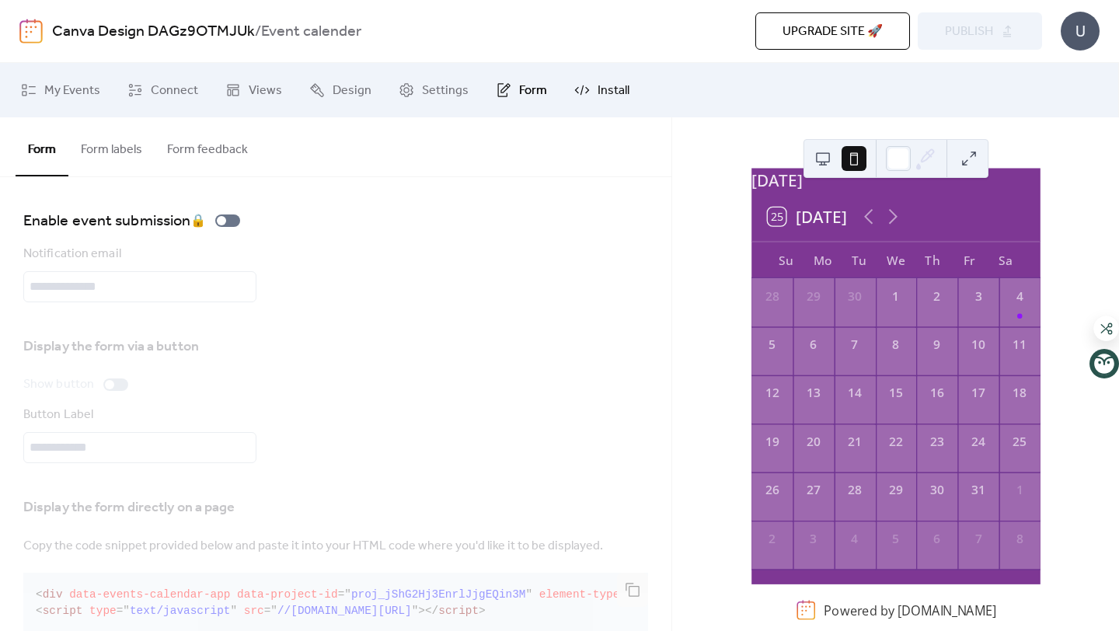
click at [587, 93] on link "Install" at bounding box center [601, 90] width 78 height 42
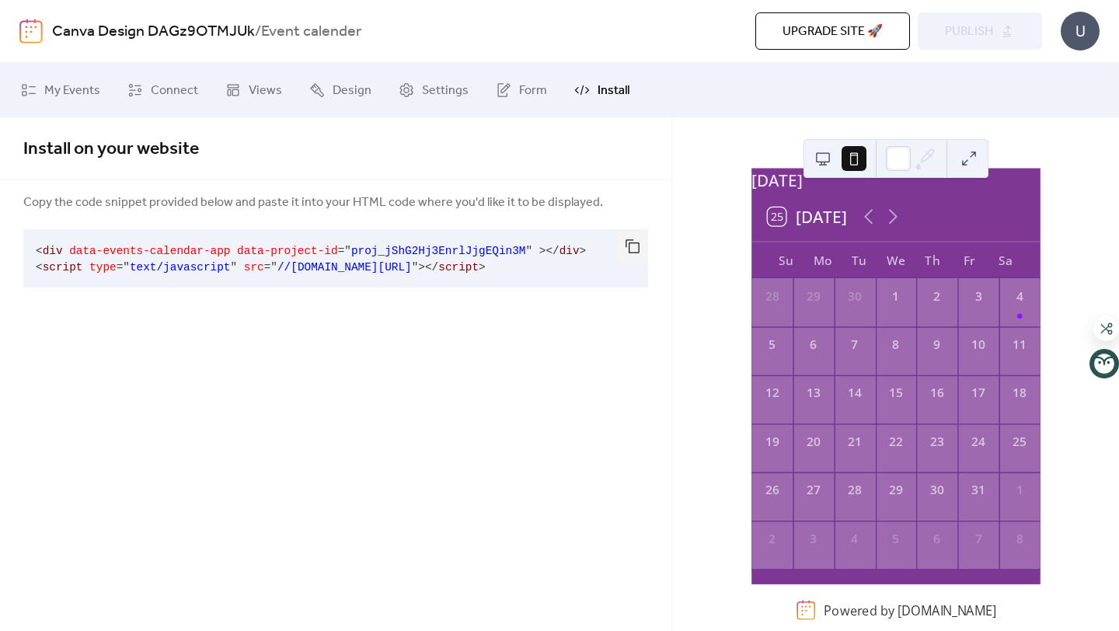
click at [290, 98] on ul "My Events Connect Views Design Settings Form Install" at bounding box center [558, 90] width 1099 height 42
click at [215, 99] on link "Views" at bounding box center [254, 90] width 80 height 42
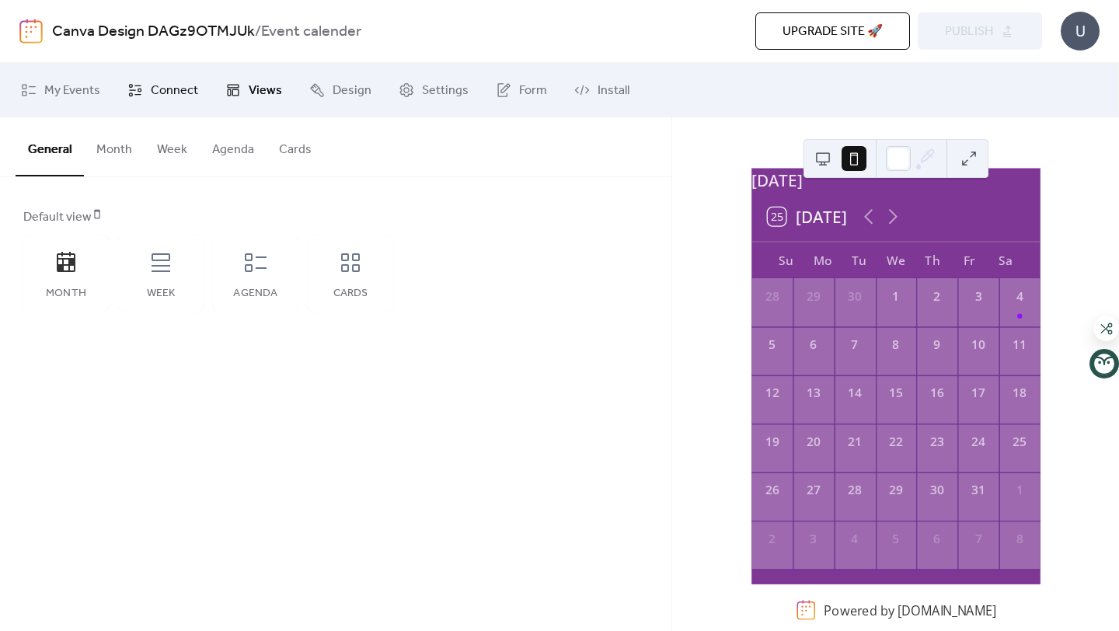
click at [168, 93] on span "Connect" at bounding box center [174, 91] width 47 height 19
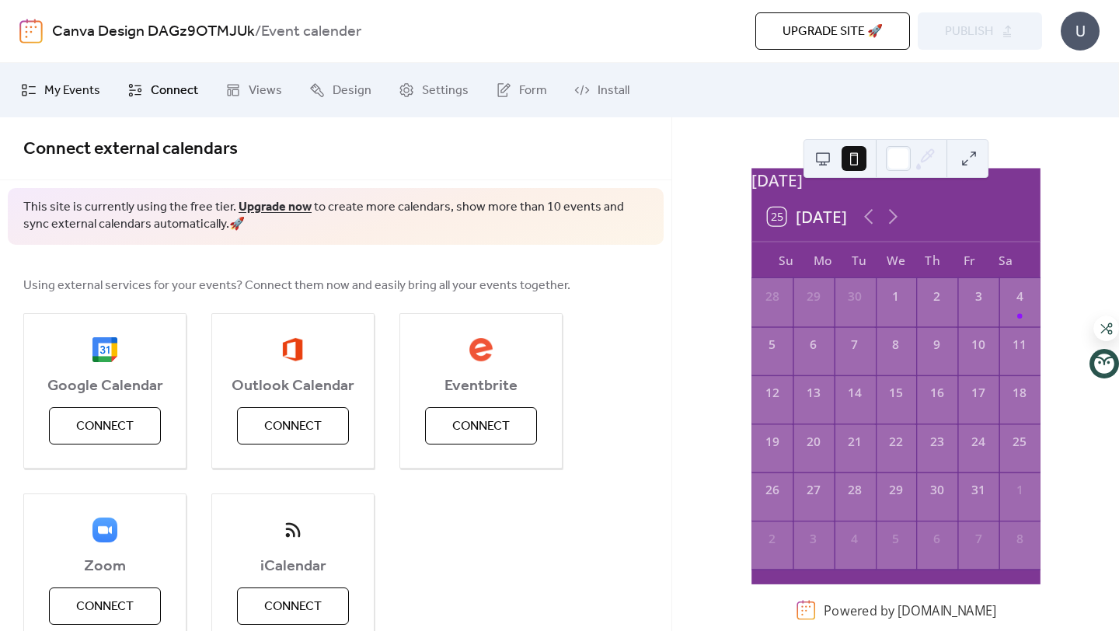
click at [70, 96] on span "My Events" at bounding box center [72, 91] width 56 height 19
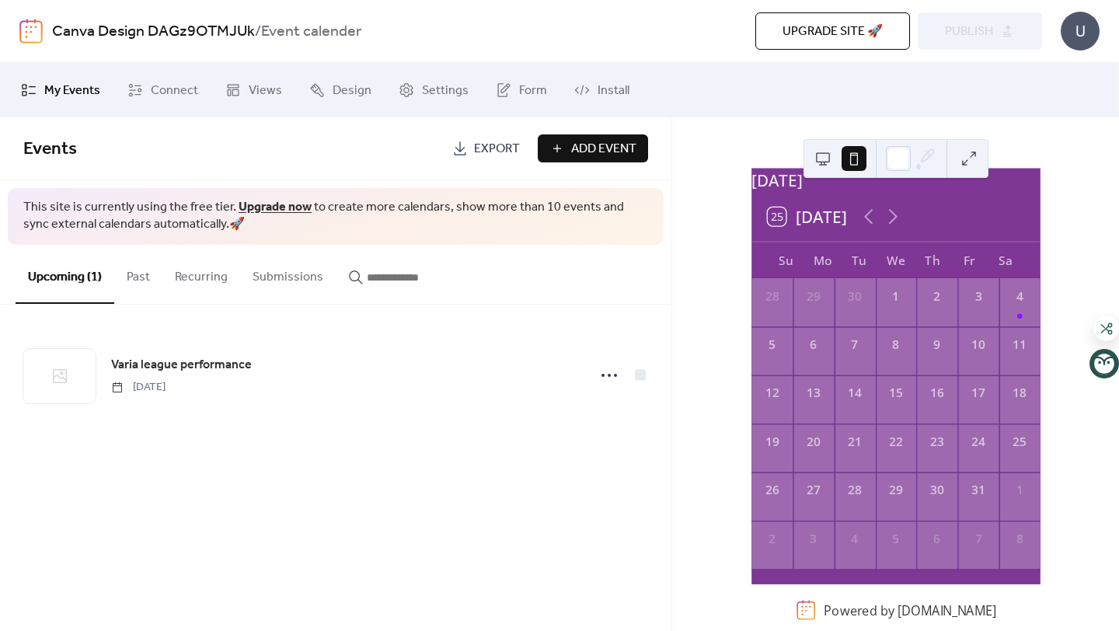
click at [502, 152] on span "Export" at bounding box center [497, 149] width 46 height 19
click at [819, 221] on button "25 [DATE]" at bounding box center [806, 217] width 93 height 28
click at [886, 221] on icon at bounding box center [892, 216] width 24 height 24
click at [956, 223] on div "25 [DATE]" at bounding box center [895, 217] width 289 height 48
click at [855, 157] on button at bounding box center [853, 158] width 25 height 25
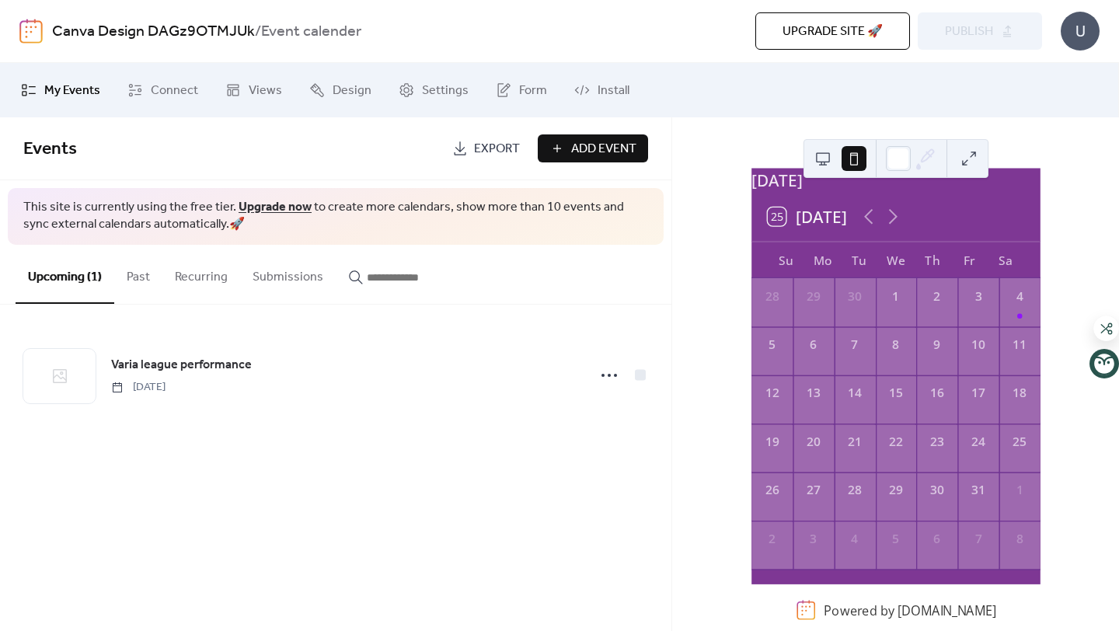
click at [855, 157] on button at bounding box center [853, 158] width 25 height 25
click at [329, 104] on link "Design" at bounding box center [340, 90] width 85 height 42
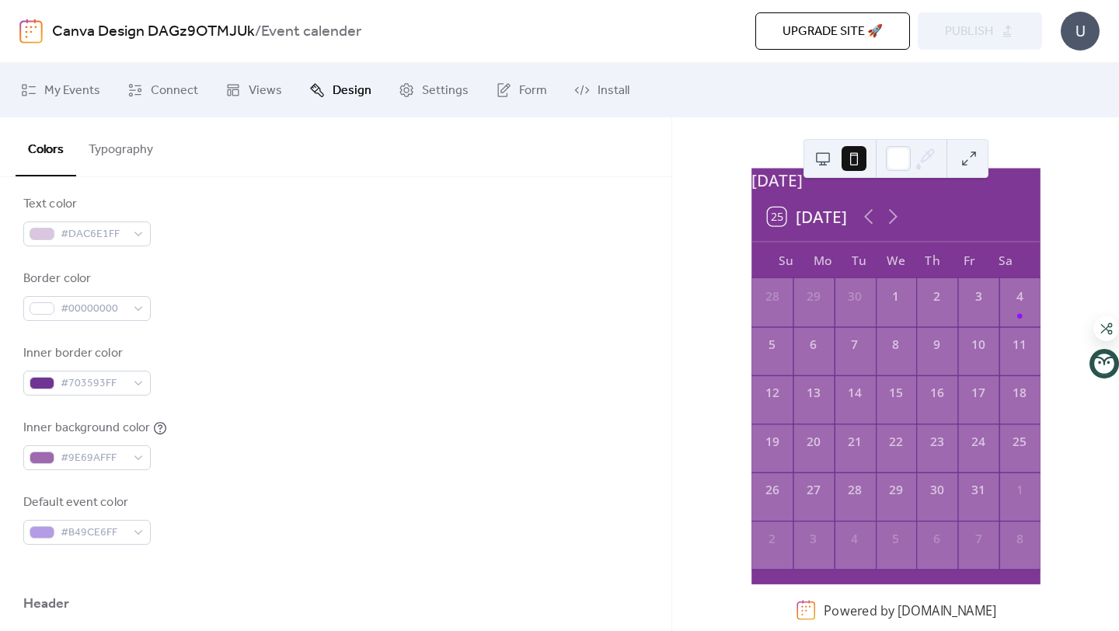
scroll to position [272, 0]
click at [112, 534] on span "#B49CE6FF" at bounding box center [93, 532] width 65 height 19
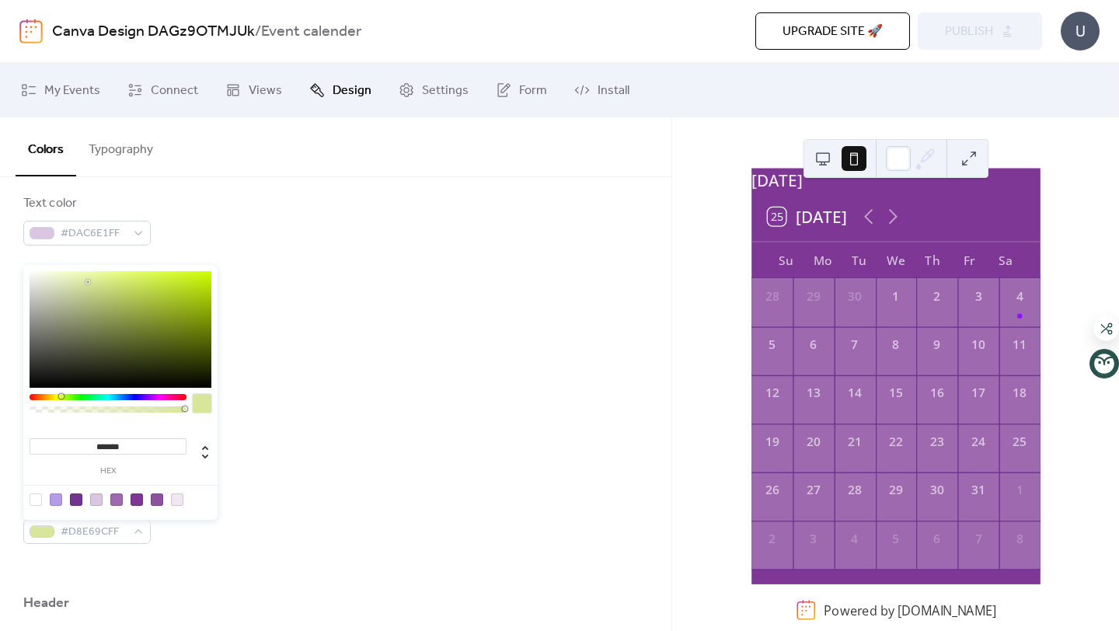
drag, startPoint x: 107, startPoint y: 395, endPoint x: 61, endPoint y: 394, distance: 46.6
click at [61, 394] on div at bounding box center [108, 397] width 157 height 6
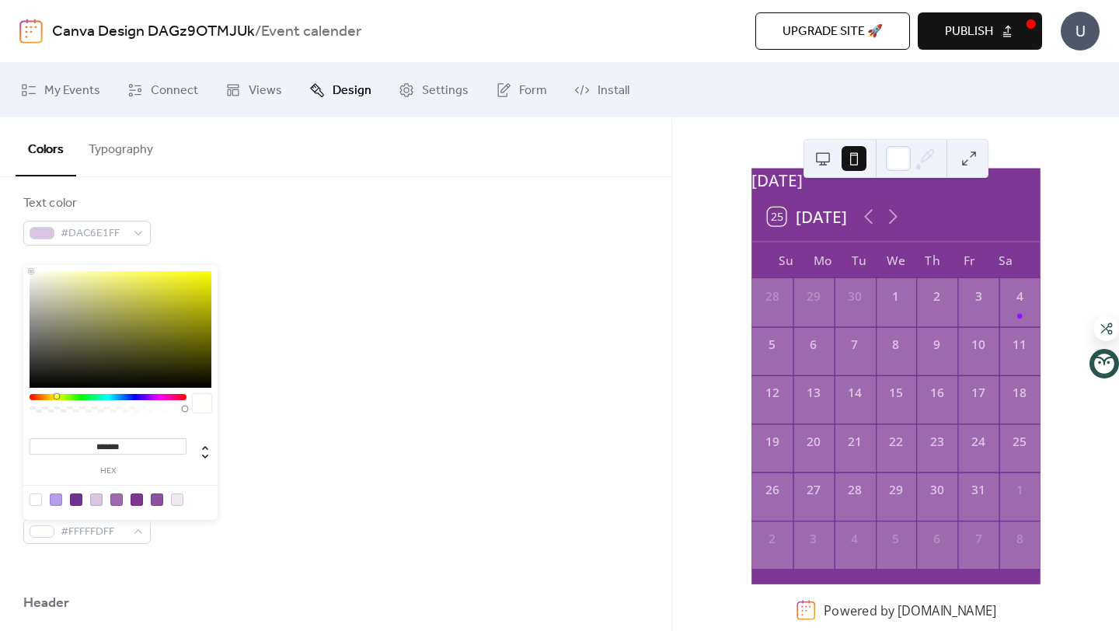
type input "*******"
drag, startPoint x: 85, startPoint y: 280, endPoint x: 30, endPoint y: 270, distance: 55.3
click at [30, 271] on div at bounding box center [121, 329] width 182 height 117
click at [362, 336] on div "Background color #7E3794FF Text color #DAC6E1FF Border color #00000000 Inner bo…" at bounding box center [335, 332] width 625 height 424
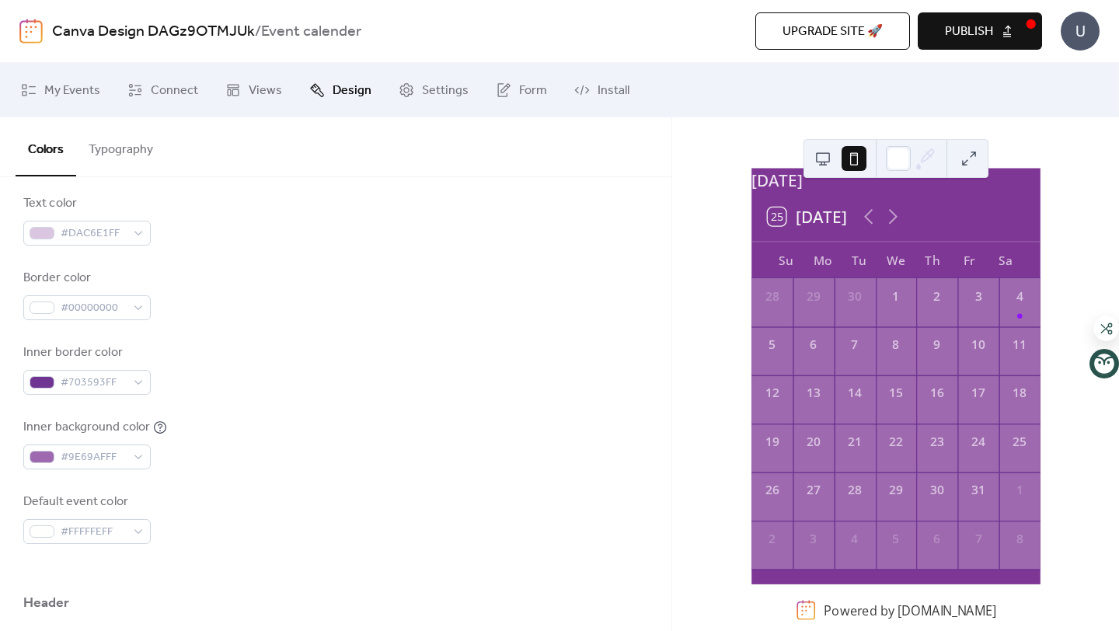
click at [1007, 29] on button "Publish" at bounding box center [980, 30] width 124 height 37
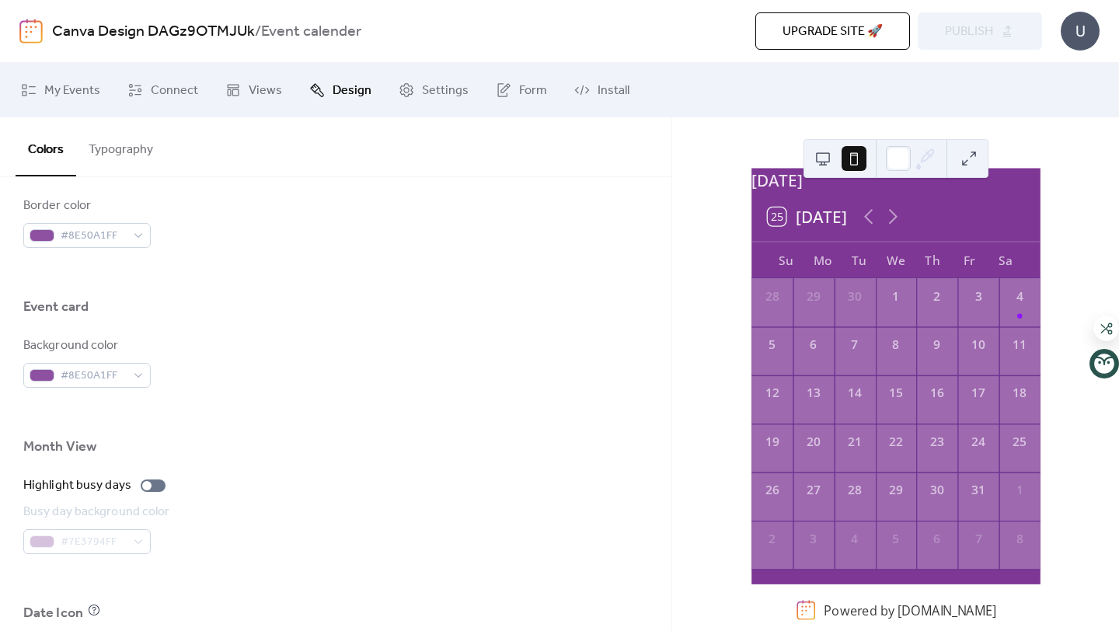
scroll to position [858, 0]
click at [118, 361] on div "Background color #8E50A1FF" at bounding box center [86, 361] width 127 height 51
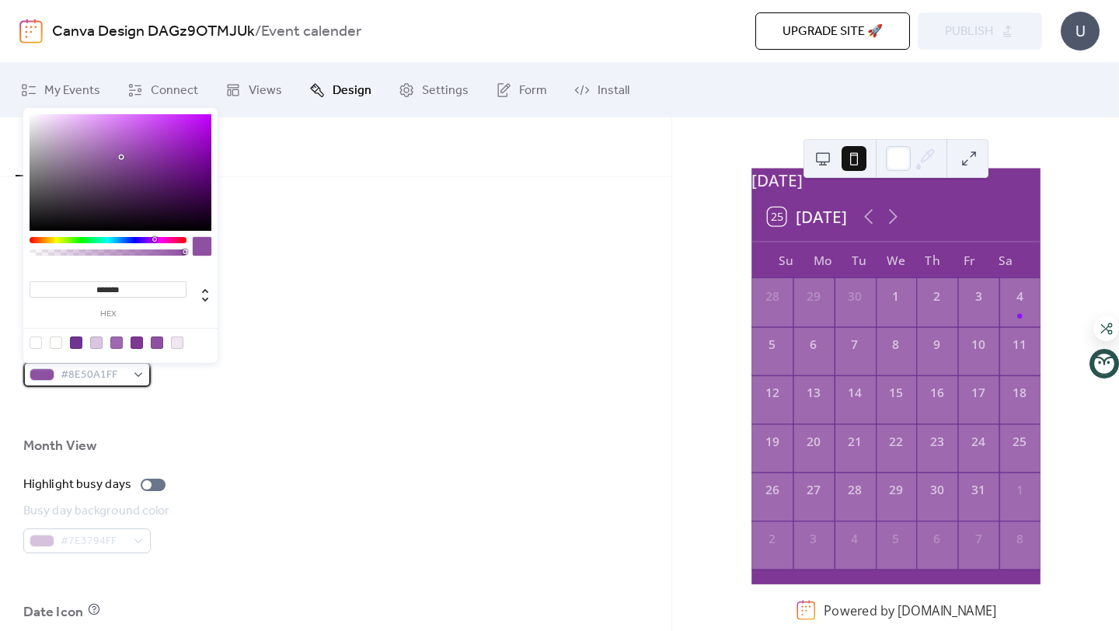
click at [113, 372] on span "#8E50A1FF" at bounding box center [93, 375] width 65 height 19
click at [37, 340] on div at bounding box center [36, 342] width 12 height 12
type input "*"
click at [198, 413] on div at bounding box center [335, 412] width 625 height 50
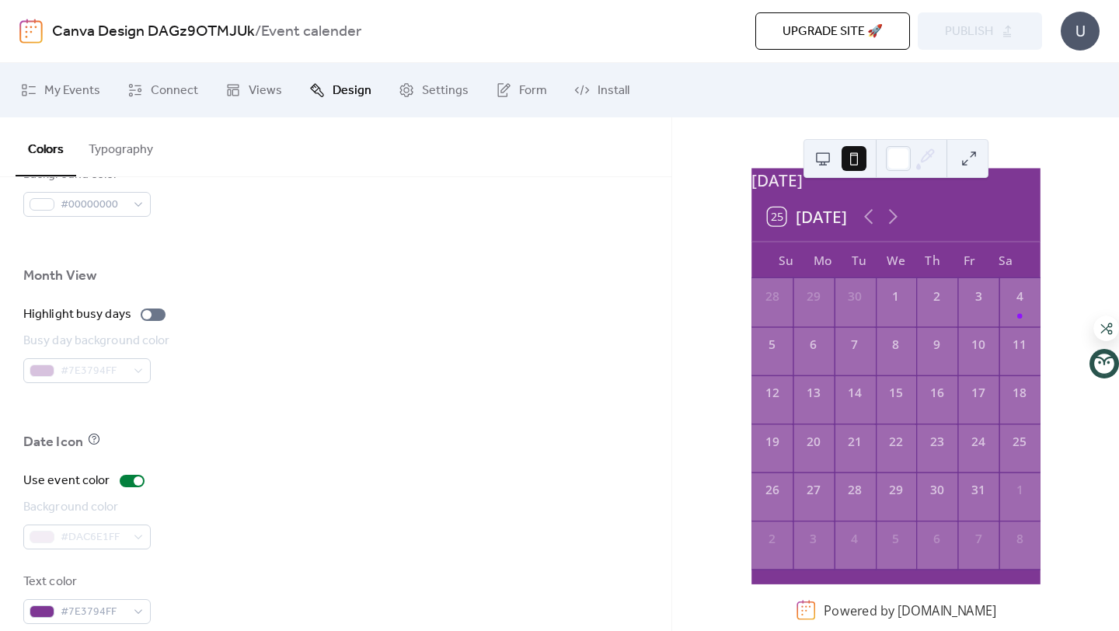
scroll to position [1052, 0]
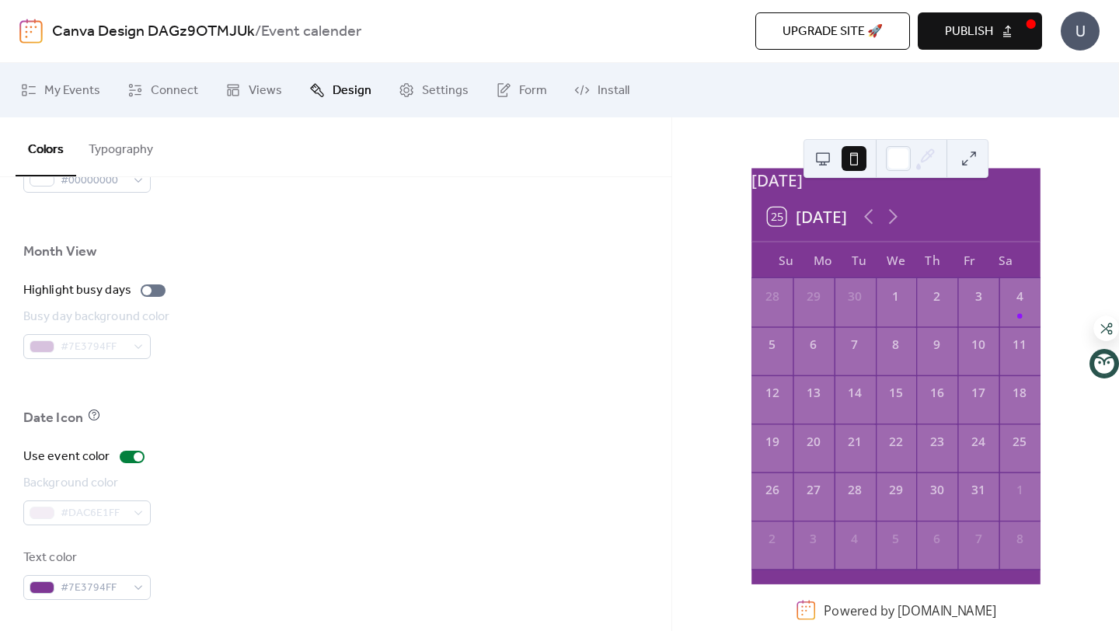
click at [951, 37] on span "Publish" at bounding box center [969, 32] width 48 height 19
click at [896, 225] on icon at bounding box center [892, 216] width 24 height 24
click at [864, 218] on icon at bounding box center [868, 216] width 24 height 24
click at [998, 315] on div "4" at bounding box center [1018, 302] width 41 height 48
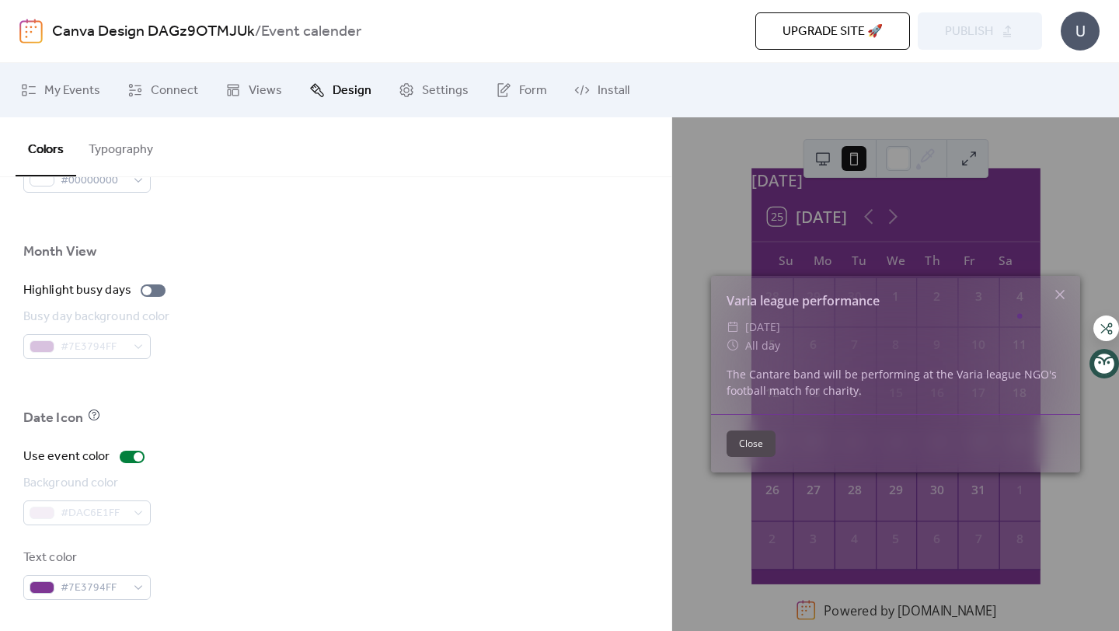
click at [752, 447] on button "Close" at bounding box center [750, 443] width 49 height 26
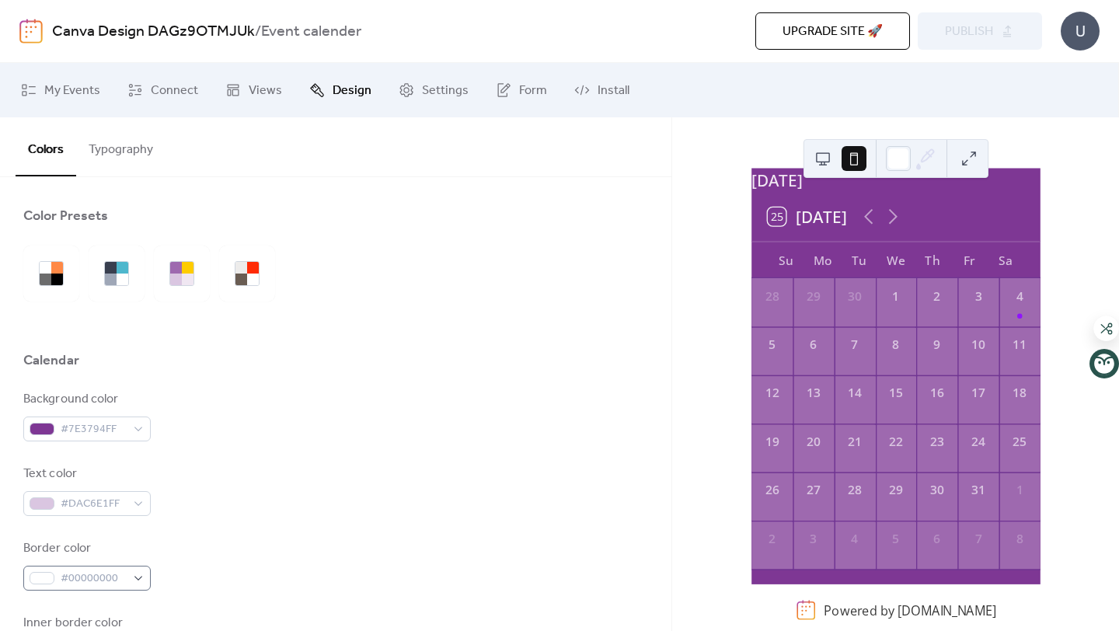
scroll to position [0, 0]
click at [187, 284] on div at bounding box center [188, 281] width 12 height 12
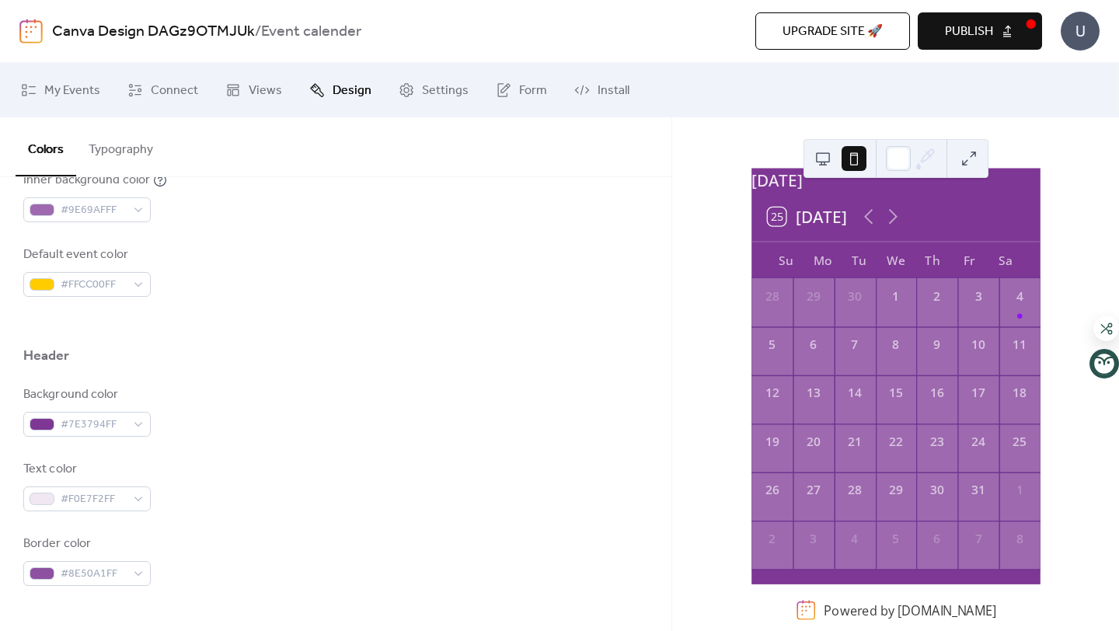
scroll to position [520, 0]
click at [127, 276] on div "#FFCC00FF" at bounding box center [86, 283] width 127 height 25
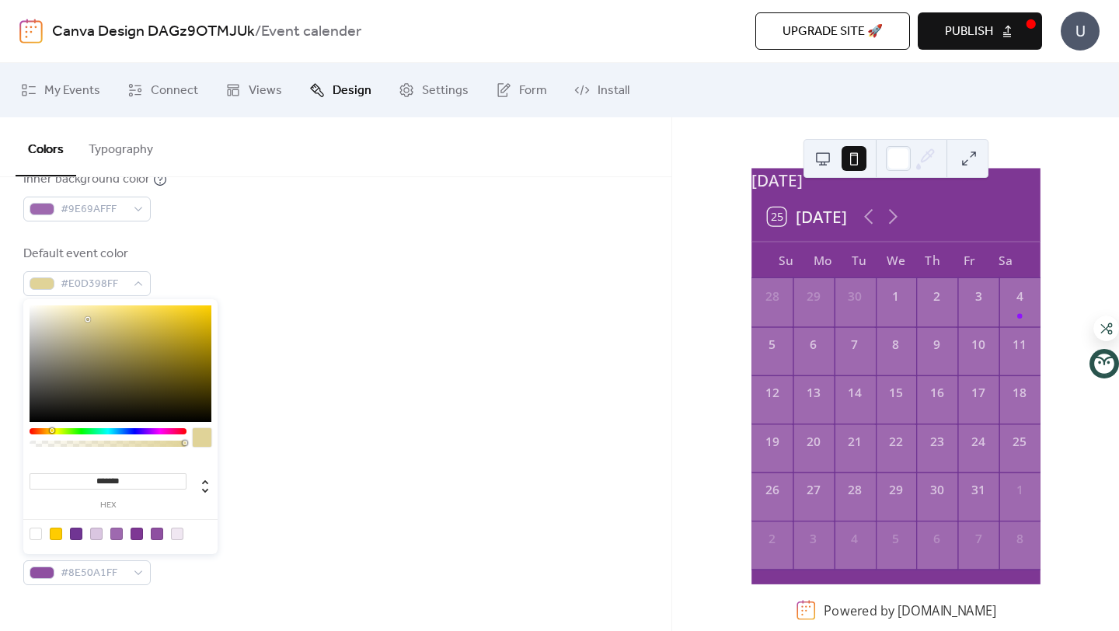
type input "*******"
drag, startPoint x: 120, startPoint y: 319, endPoint x: 18, endPoint y: 306, distance: 102.6
click at [18, 306] on body "Canva Design DAGz9OTMJUk / Event calender Upgrade site 🚀 Preview Publish U My E…" at bounding box center [559, 315] width 1119 height 631
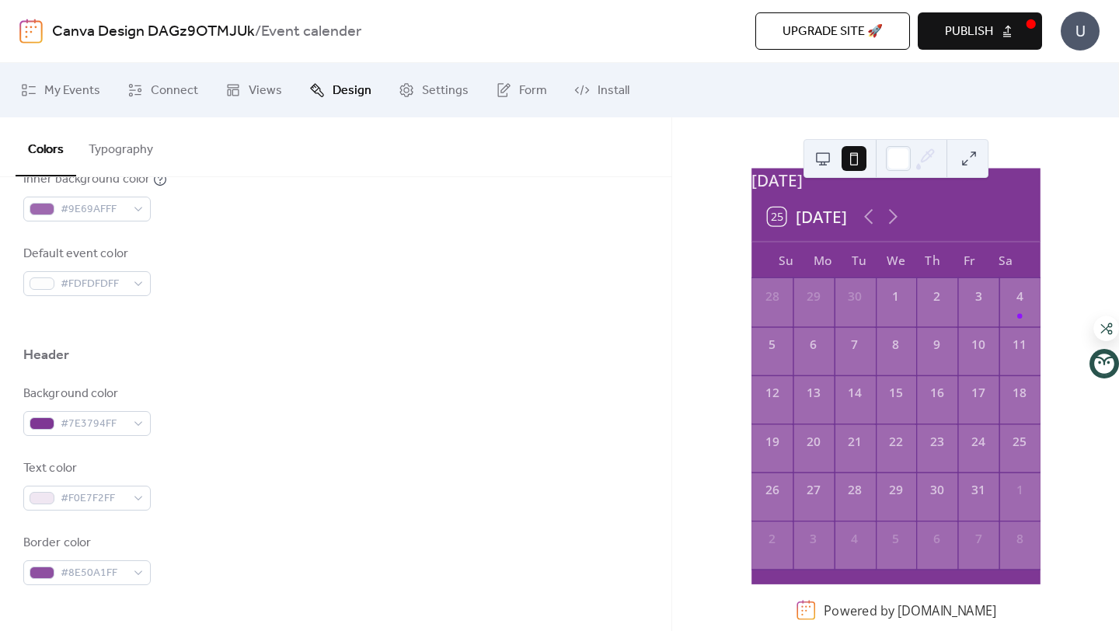
click at [248, 277] on div "Default event color #FDFDFDFF" at bounding box center [335, 270] width 625 height 51
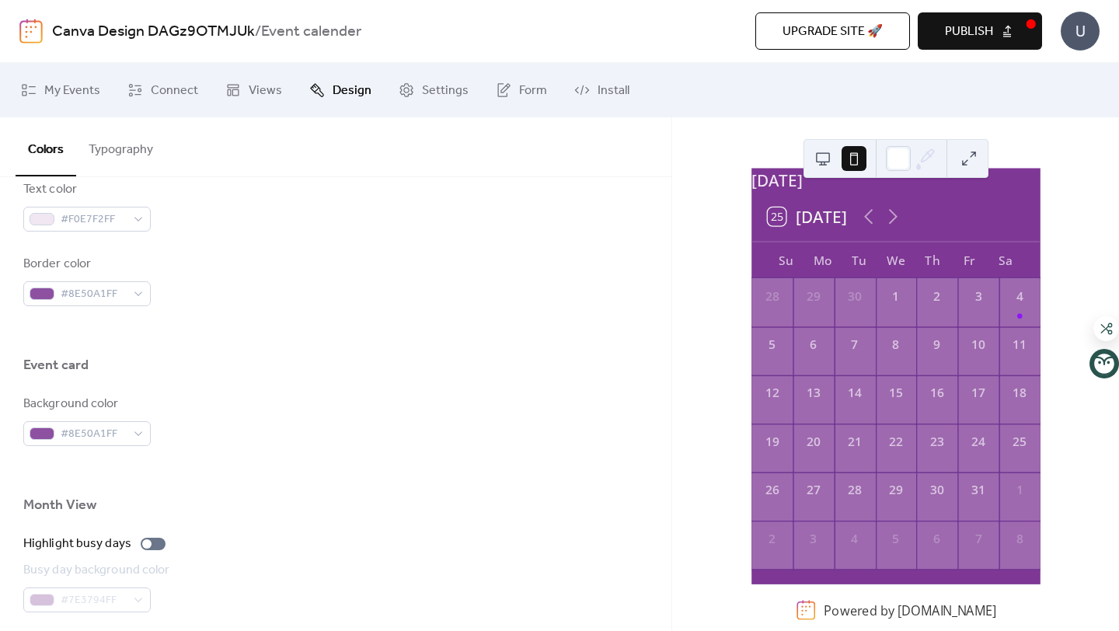
scroll to position [824, 0]
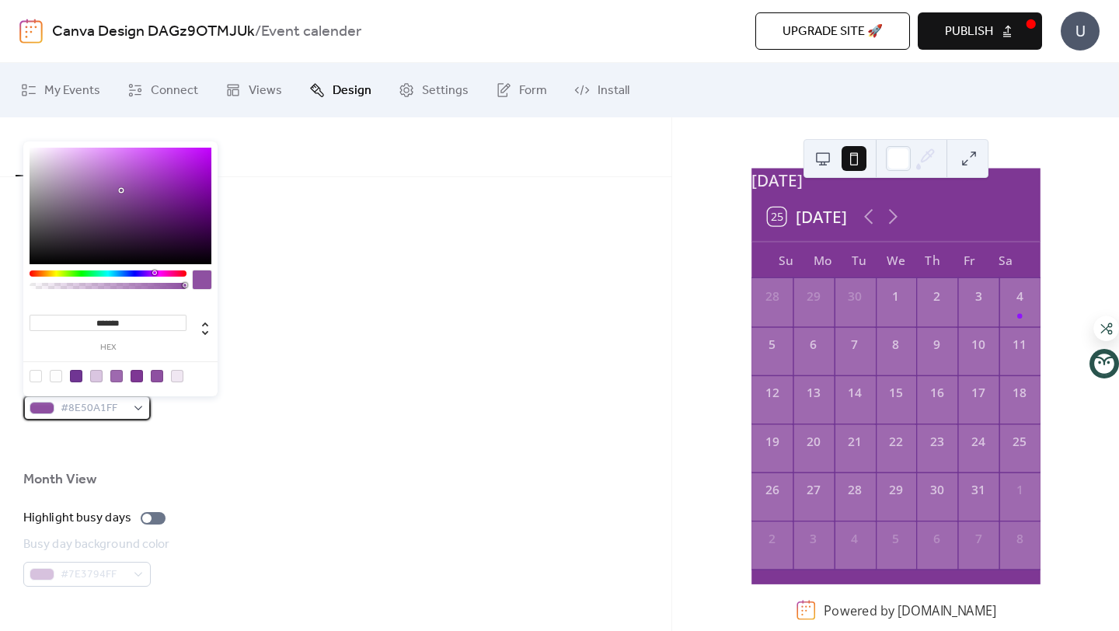
click at [117, 402] on span "#8E50A1FF" at bounding box center [93, 408] width 65 height 19
type input "*******"
drag, startPoint x: 106, startPoint y: 193, endPoint x: 6, endPoint y: 135, distance: 115.3
click at [6, 135] on body "Canva Design DAGz9OTMJUk / Event calender Upgrade site 🚀 Preview Publish U My E…" at bounding box center [559, 315] width 1119 height 631
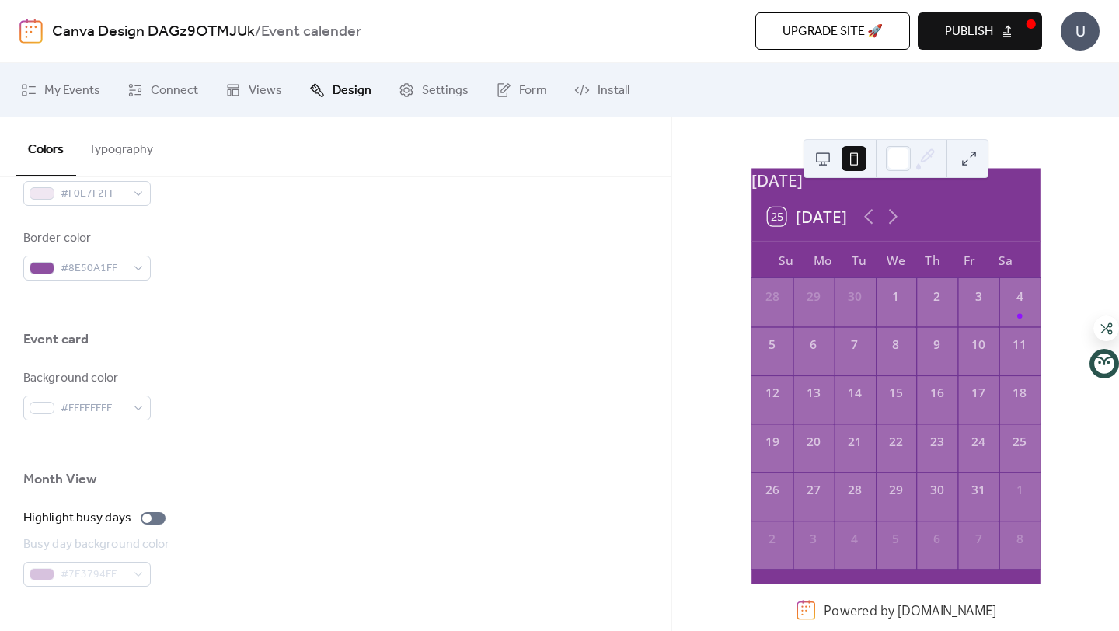
click at [333, 457] on div at bounding box center [335, 445] width 625 height 50
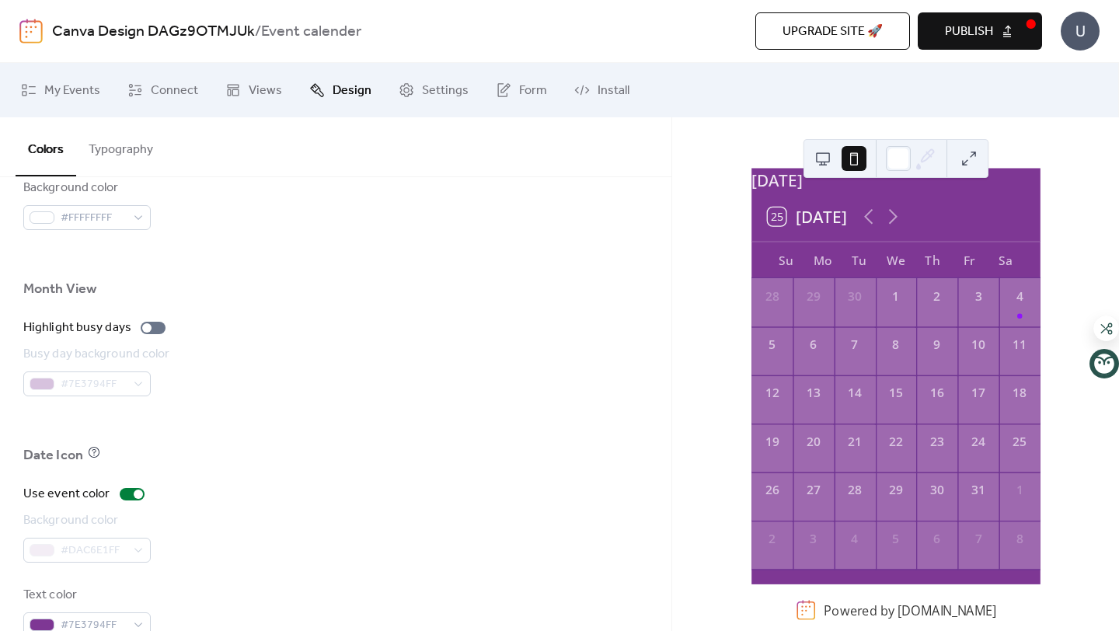
scroll to position [1052, 0]
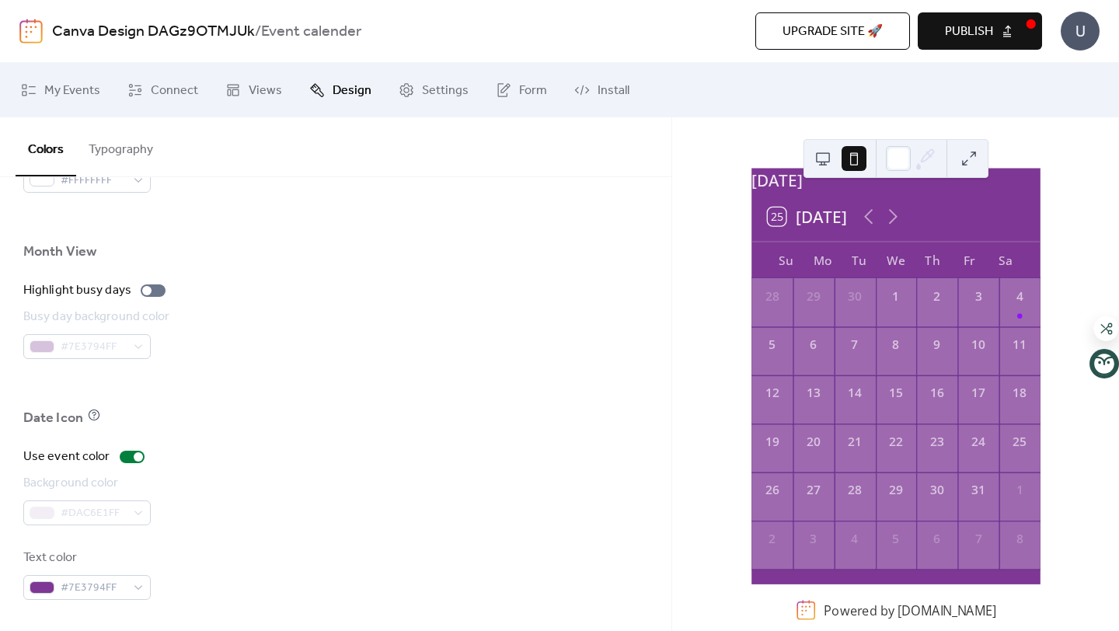
click at [957, 26] on span "Publish" at bounding box center [969, 32] width 48 height 19
click at [866, 213] on icon at bounding box center [868, 216] width 24 height 24
click at [998, 506] on div "4" at bounding box center [1018, 496] width 41 height 48
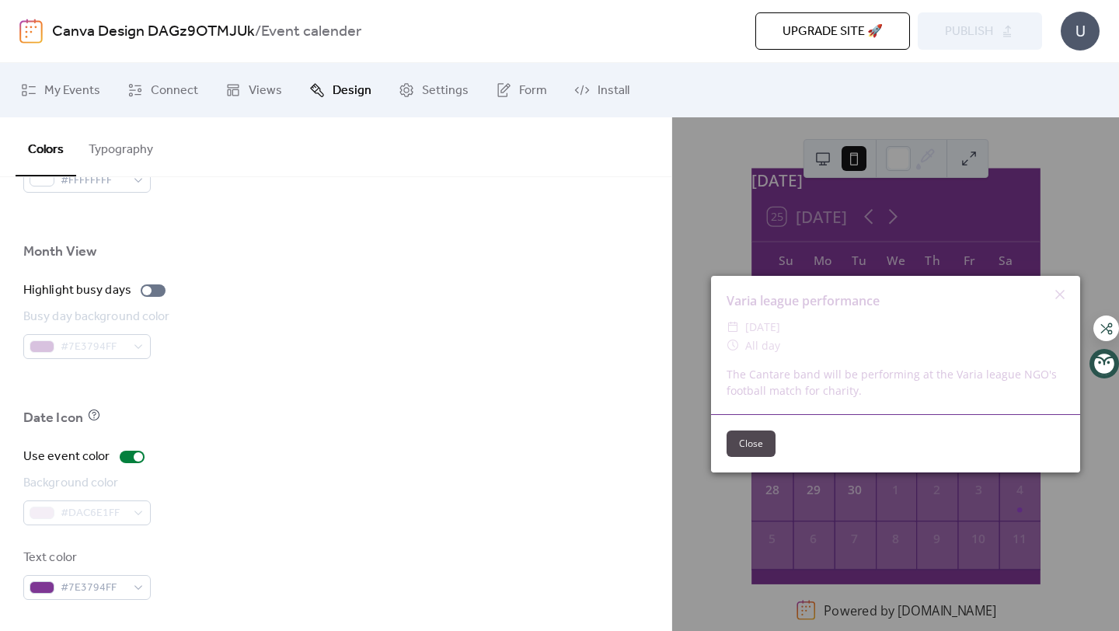
click at [742, 453] on button "Close" at bounding box center [750, 443] width 49 height 26
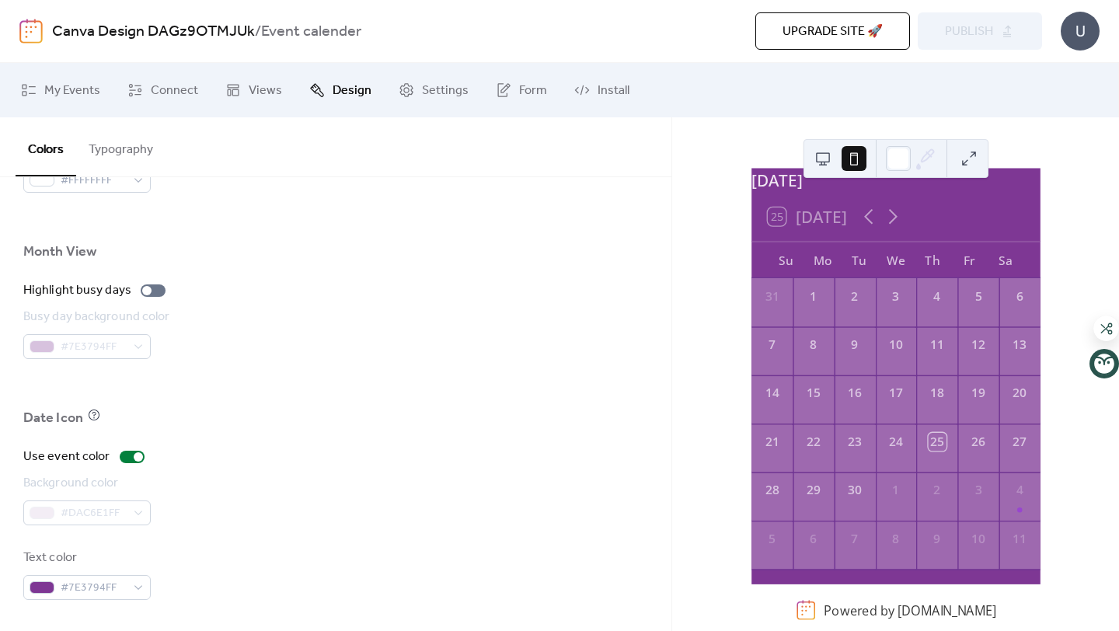
click at [827, 160] on button at bounding box center [822, 158] width 25 height 25
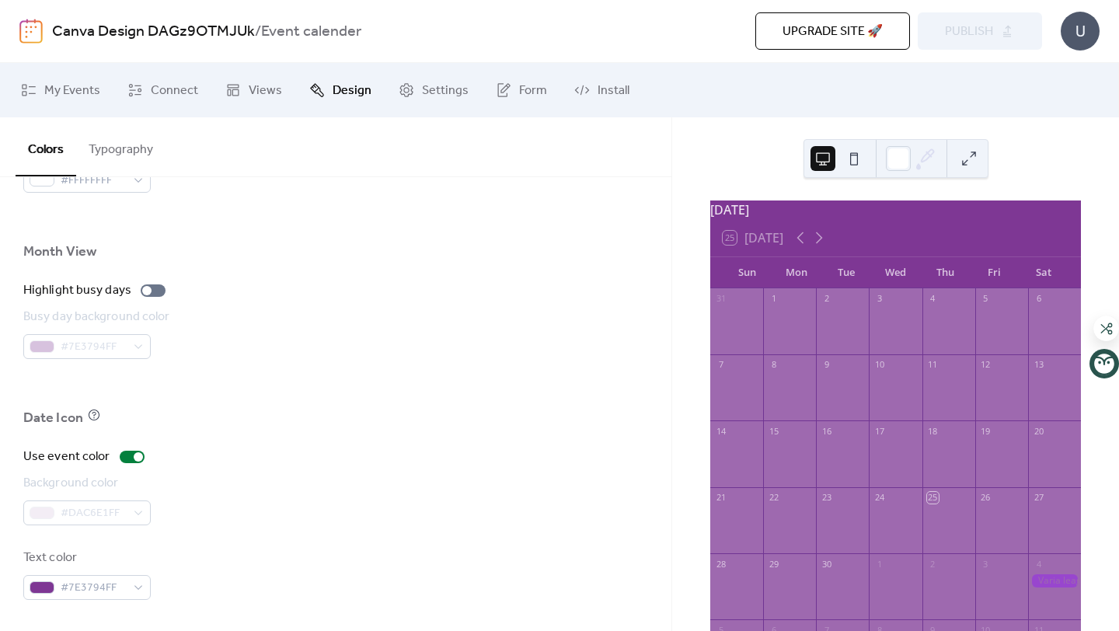
scroll to position [92, 0]
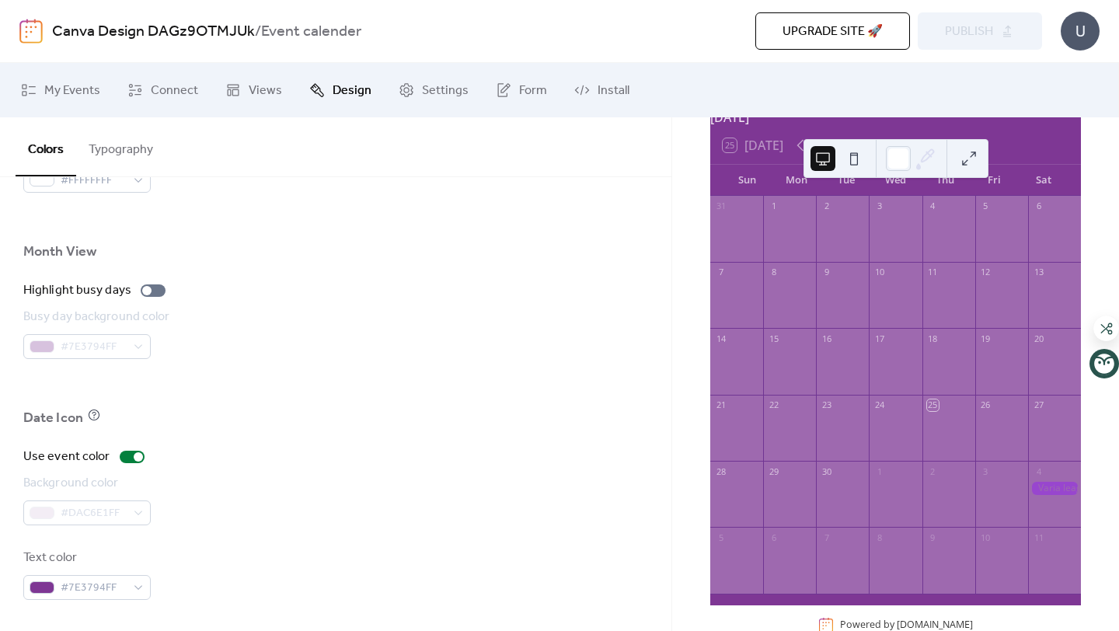
click at [965, 160] on button at bounding box center [968, 158] width 25 height 25
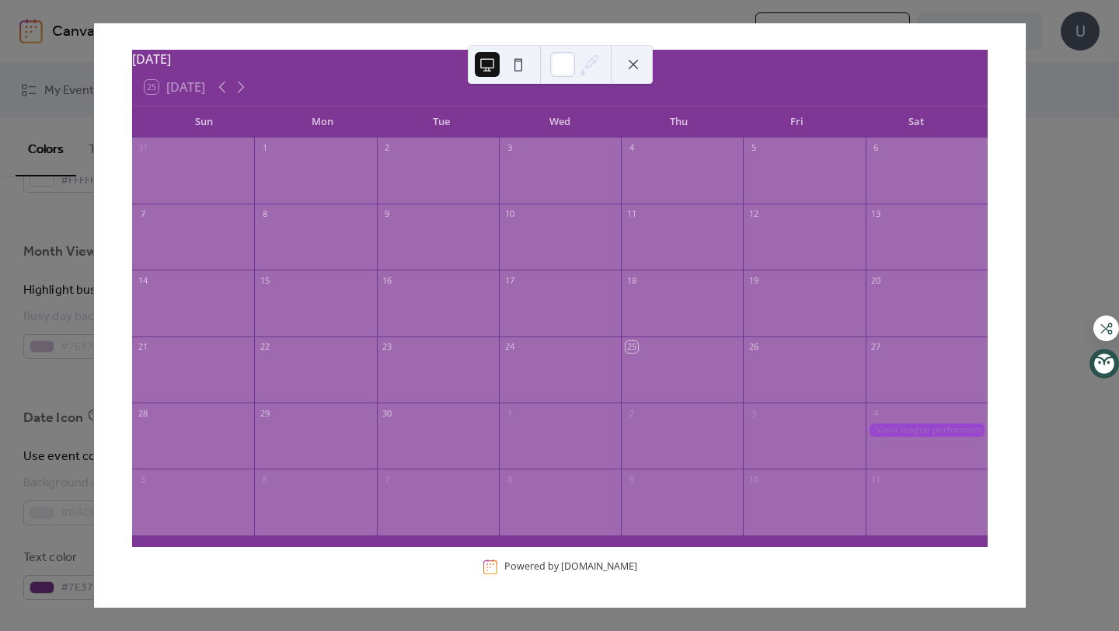
scroll to position [12, 0]
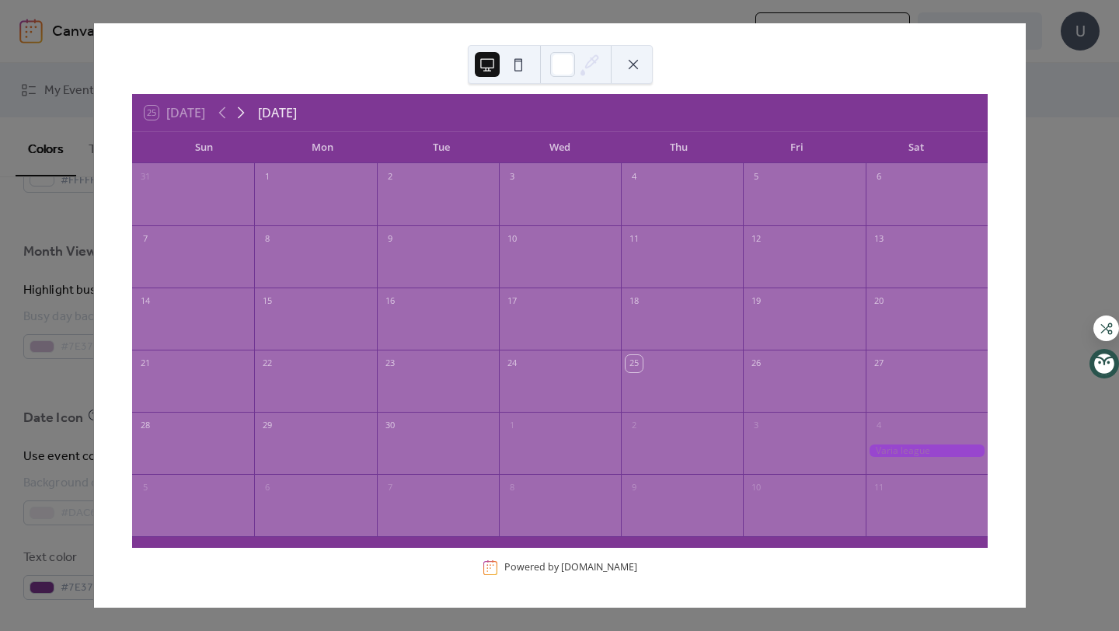
click at [248, 113] on icon at bounding box center [241, 112] width 19 height 19
click at [873, 211] on div at bounding box center [926, 204] width 122 height 32
click at [225, 117] on icon at bounding box center [222, 112] width 19 height 19
click at [921, 440] on div at bounding box center [926, 453] width 122 height 32
drag, startPoint x: 879, startPoint y: 439, endPoint x: 938, endPoint y: 468, distance: 65.0
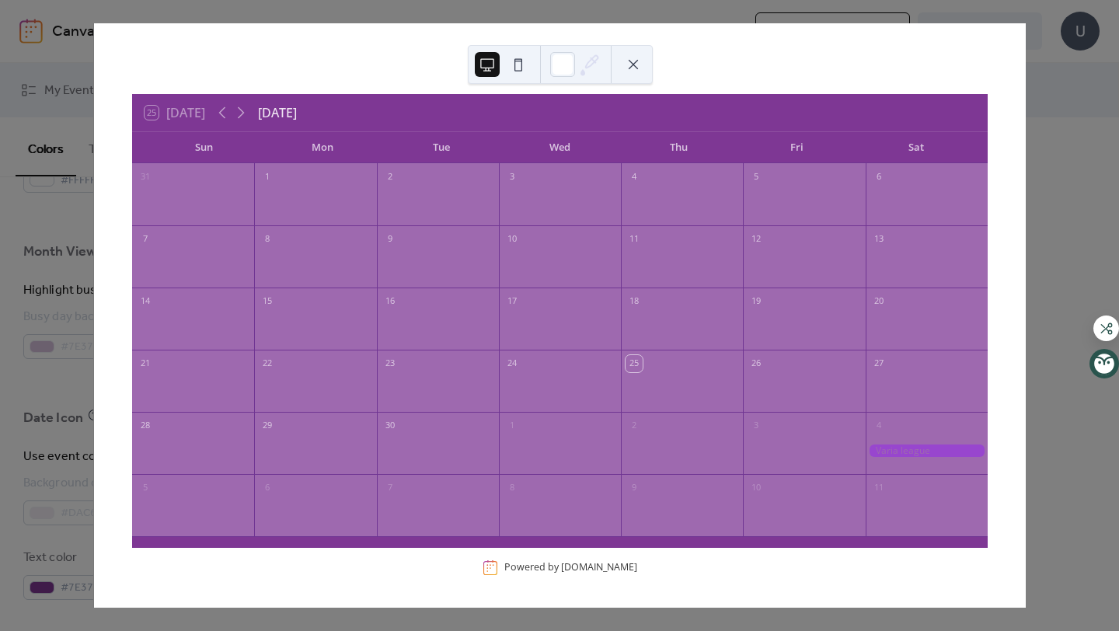
click at [937, 468] on div "4" at bounding box center [926, 443] width 122 height 62
click at [1026, 142] on div "25 [DATE] [DATE] Sun Mon Tue Wed Thu Fri Sat 31 1 2 3 4 5 6 7 8 9 10 11 12 13 1…" at bounding box center [559, 315] width 932 height 584
click at [1026, 145] on div "25 [DATE] [DATE] Sun Mon Tue Wed Thu Fri Sat 31 1 2 3 4 5 6 7 8 9 10 11 12 13 1…" at bounding box center [559, 315] width 932 height 584
click at [619, 65] on div at bounding box center [560, 64] width 185 height 39
click at [638, 69] on button at bounding box center [633, 64] width 25 height 25
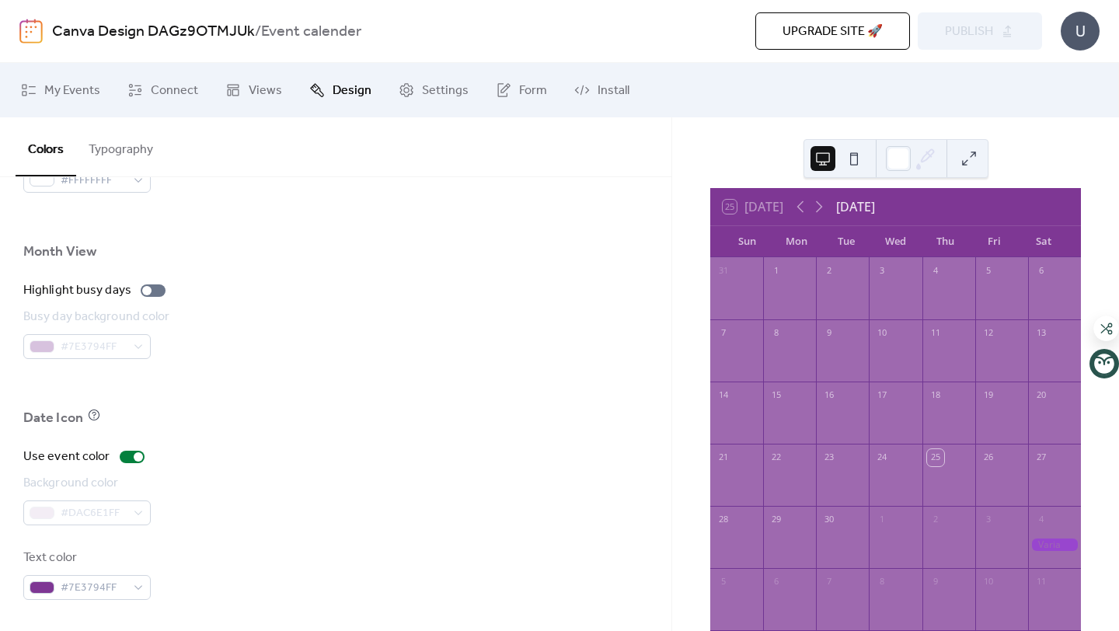
scroll to position [66, 0]
